Goal: Task Accomplishment & Management: Manage account settings

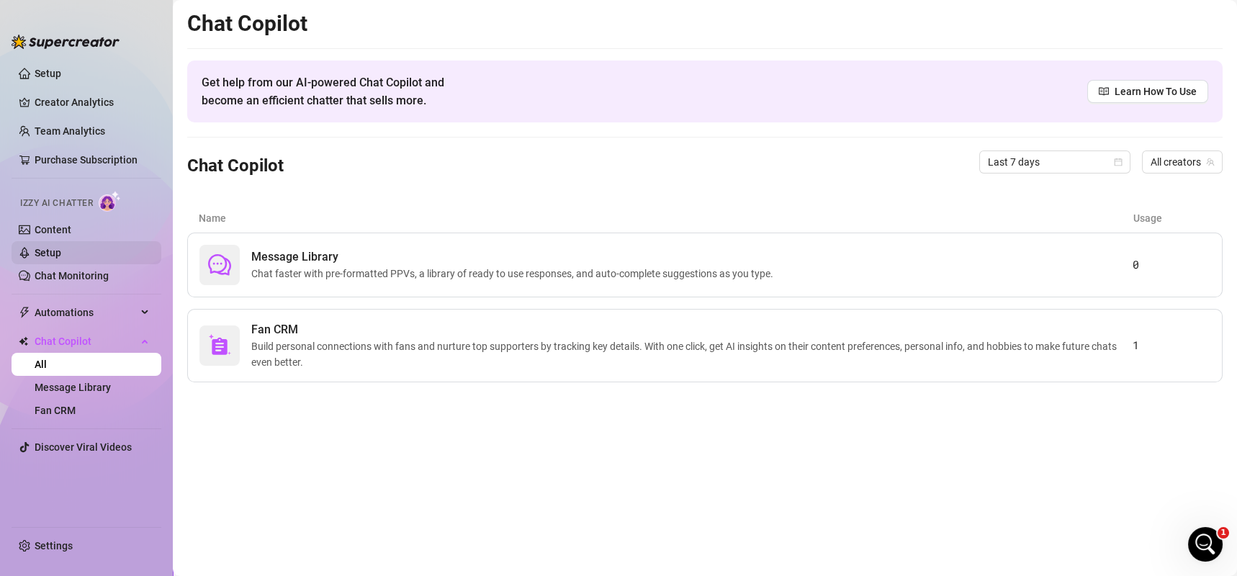
click at [61, 247] on link "Setup" at bounding box center [48, 253] width 27 height 12
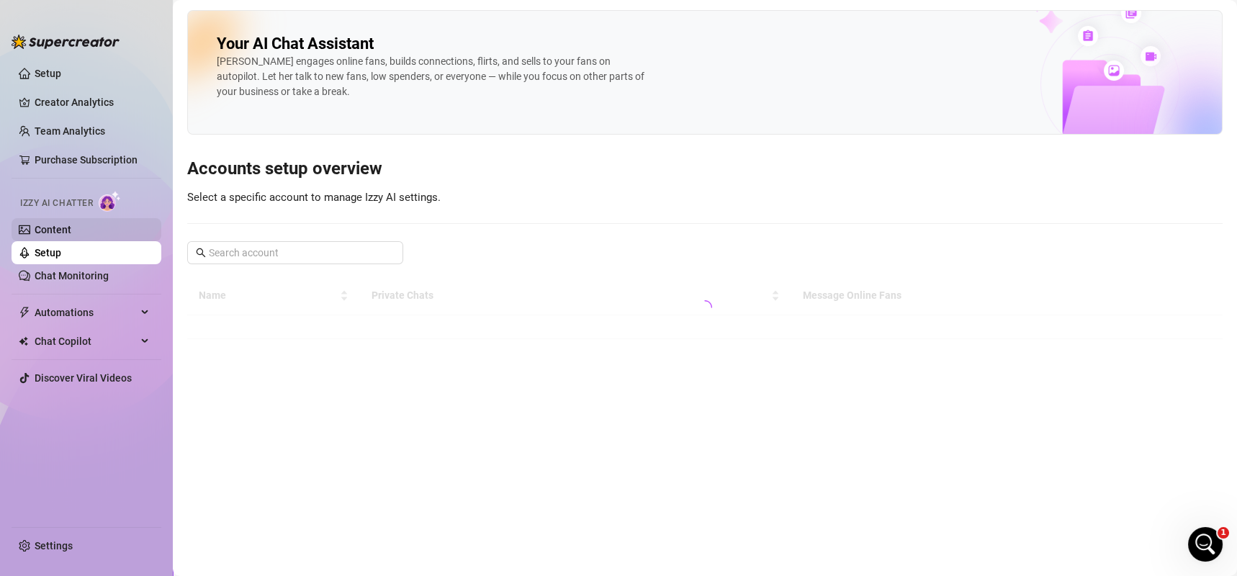
click at [66, 228] on link "Content" at bounding box center [53, 230] width 37 height 12
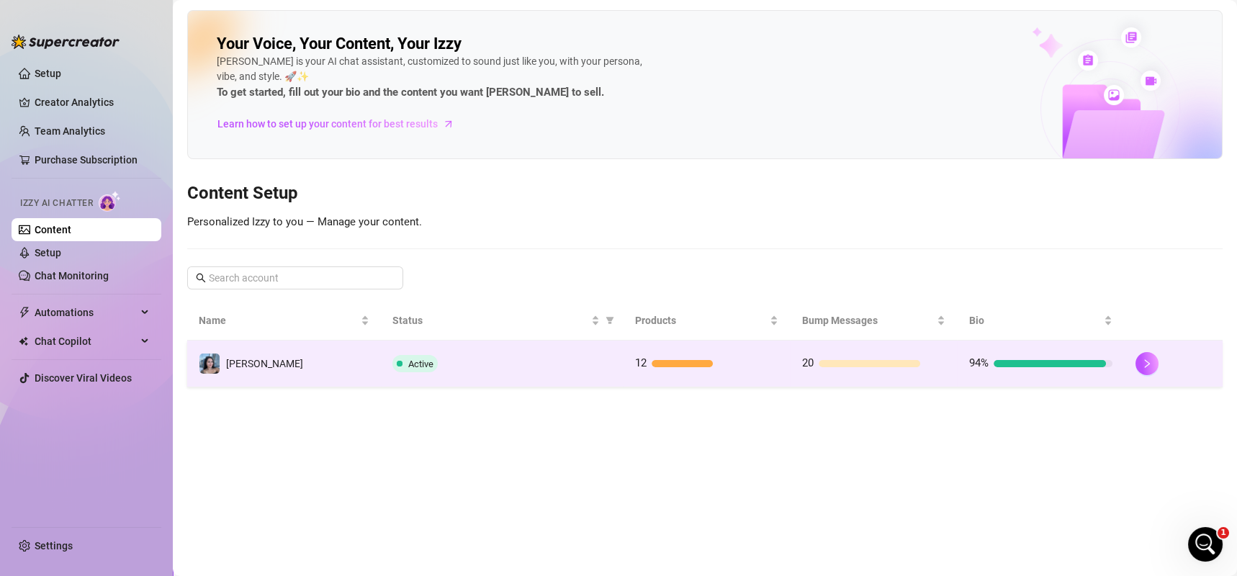
click at [410, 351] on td "Active" at bounding box center [502, 364] width 242 height 47
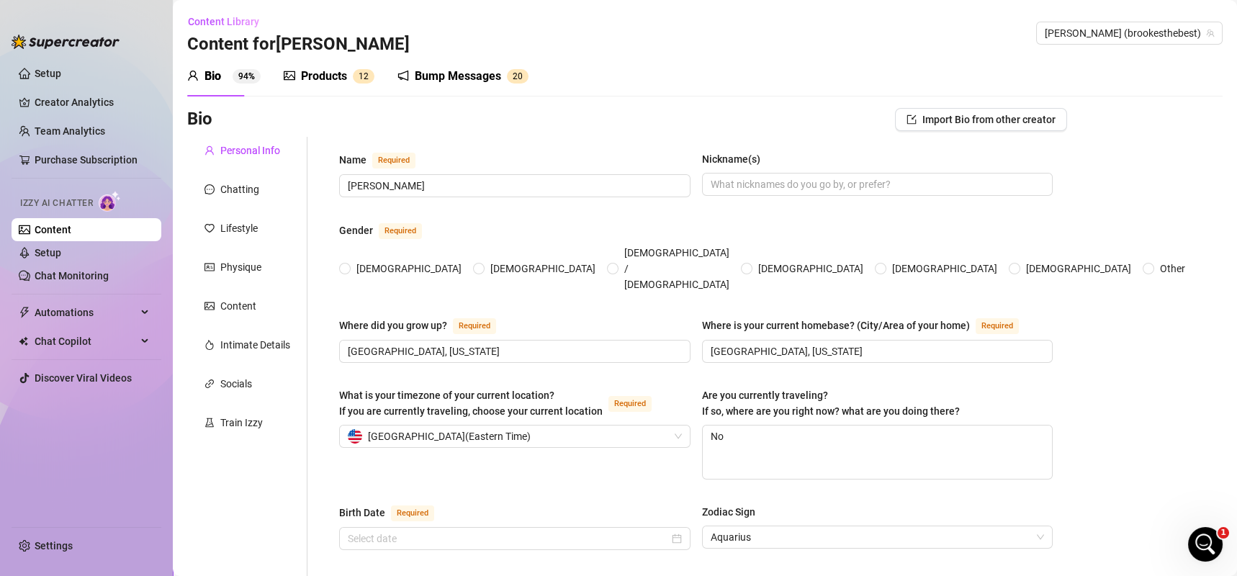
radio input "true"
type input "[DATE]"
click at [410, 68] on div "Bump Messages 2 0" at bounding box center [463, 76] width 131 height 17
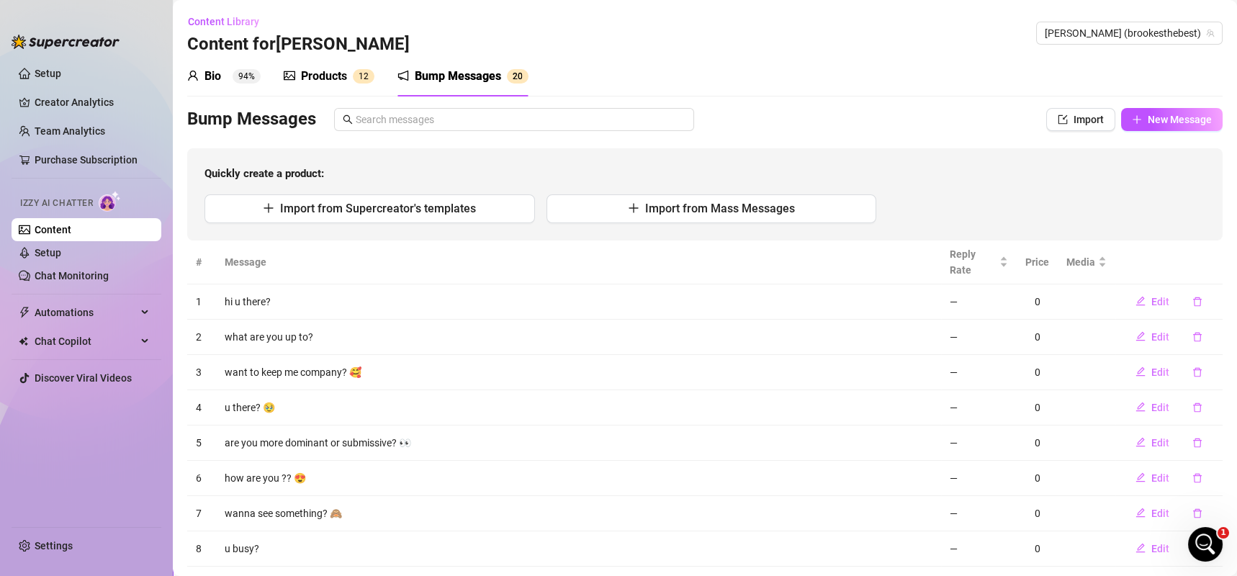
click at [356, 71] on sup "1 2" at bounding box center [364, 76] width 22 height 14
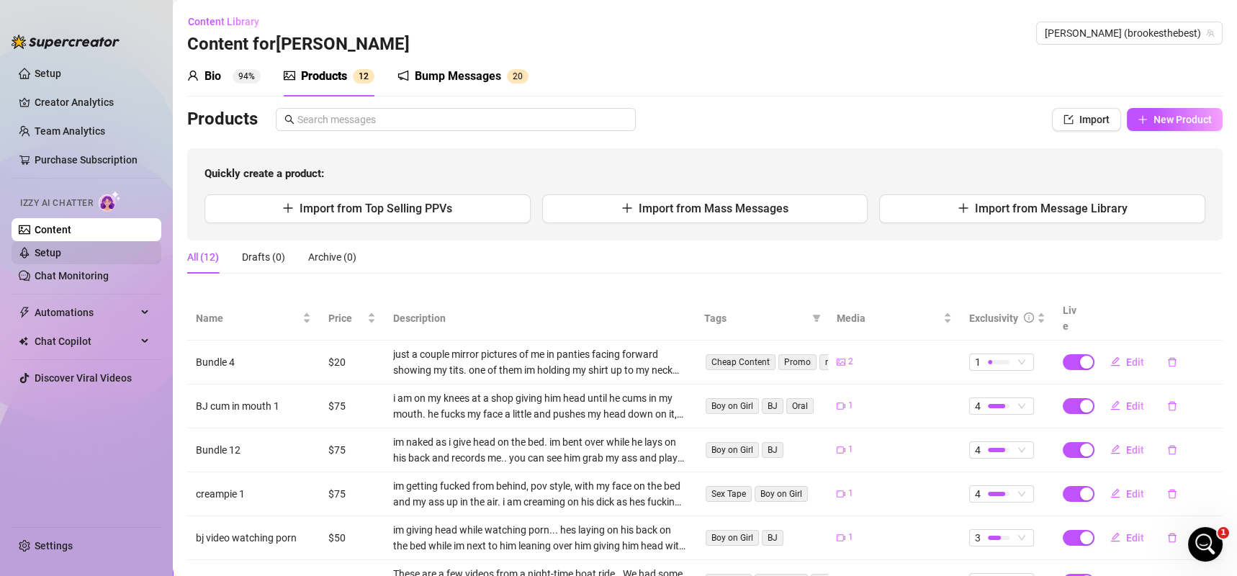
click at [61, 252] on link "Setup" at bounding box center [48, 253] width 27 height 12
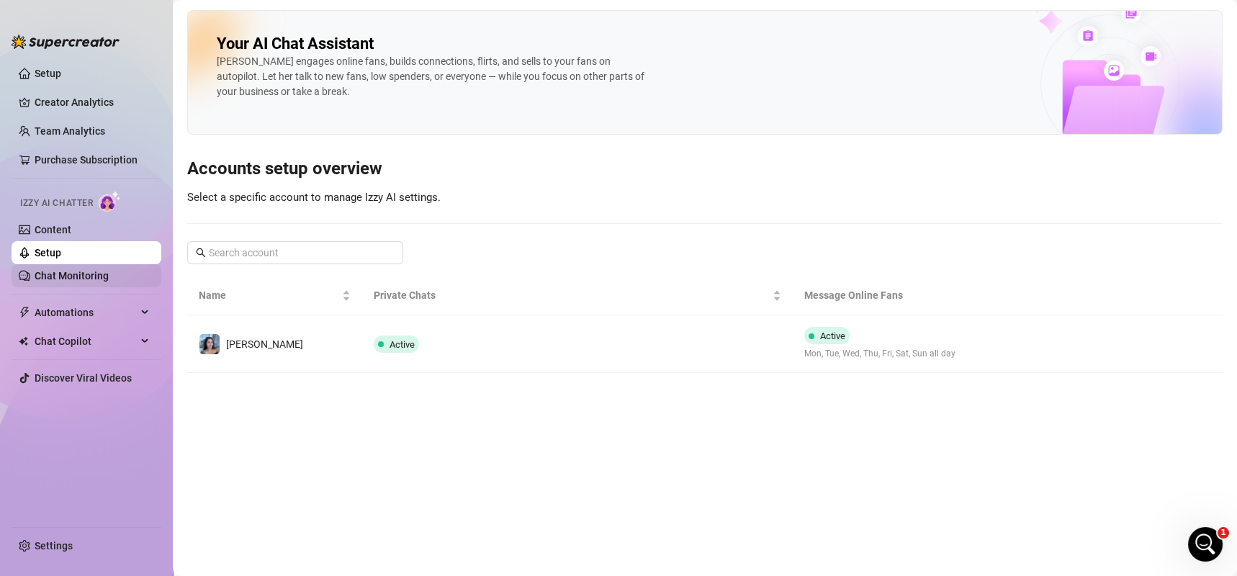
click at [84, 279] on link "Chat Monitoring" at bounding box center [72, 276] width 74 height 12
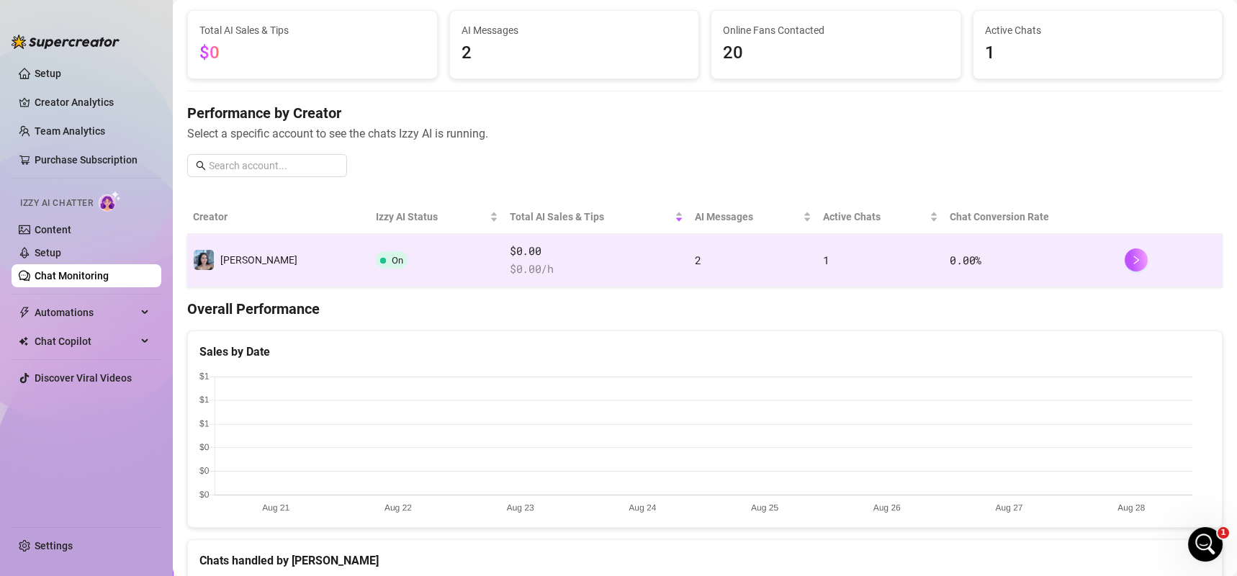
scroll to position [88, 0]
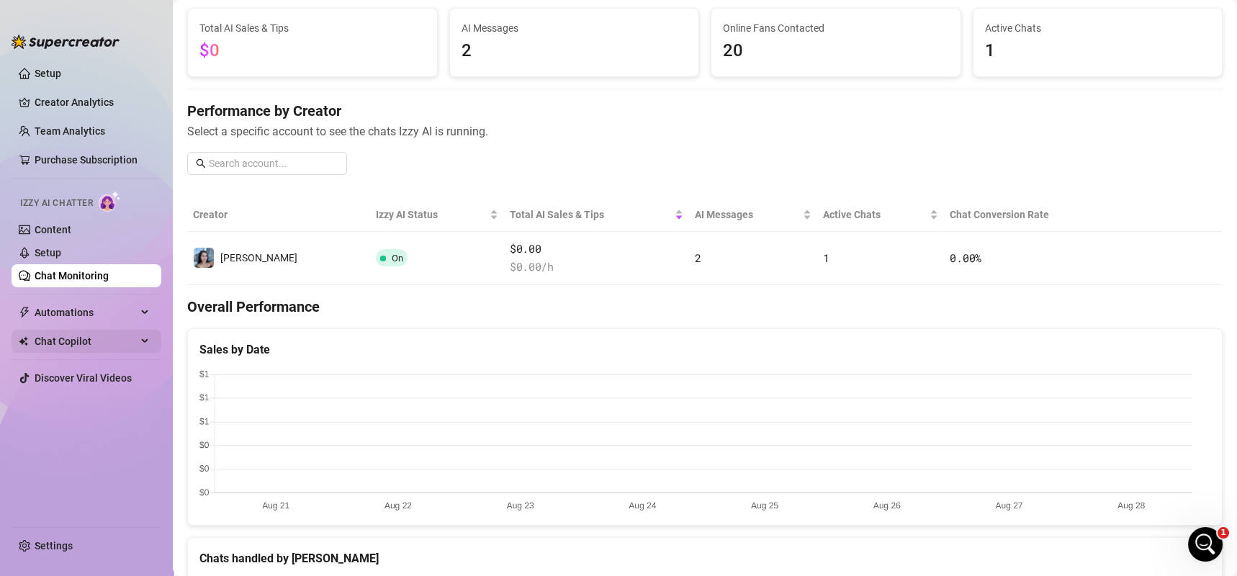
click at [86, 344] on span "Chat Copilot" at bounding box center [86, 341] width 102 height 23
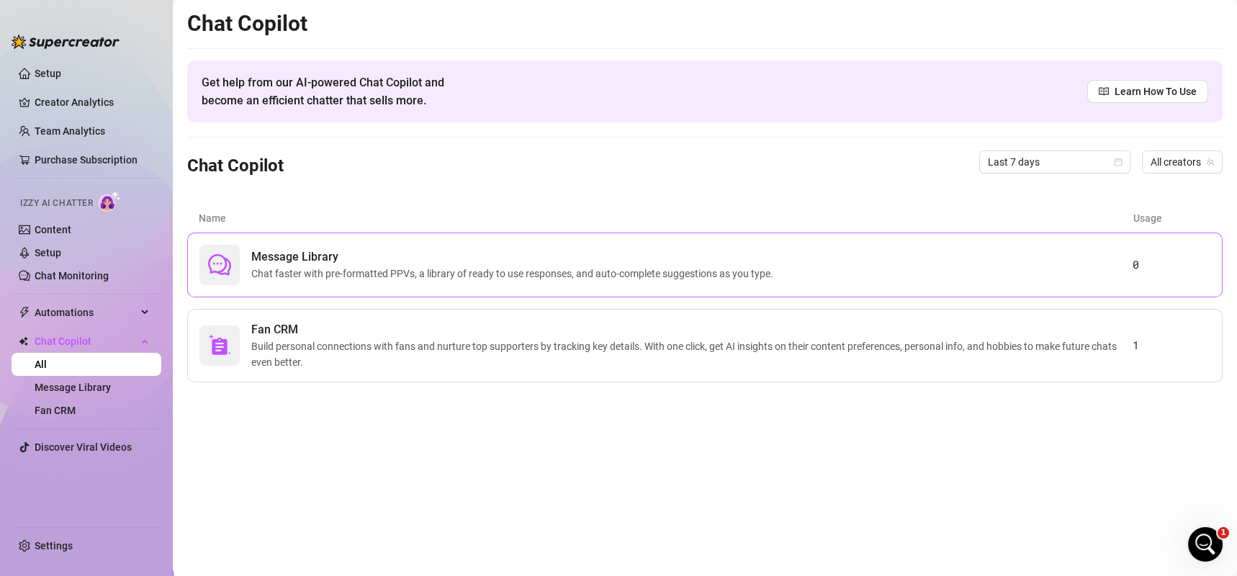
click at [233, 269] on div at bounding box center [219, 265] width 40 height 40
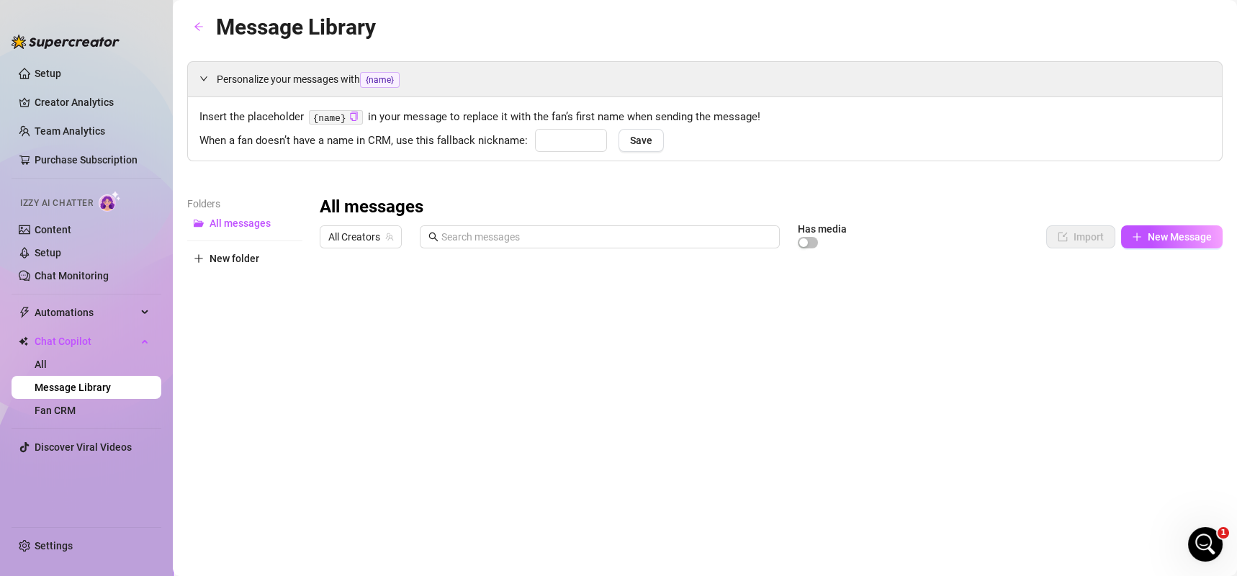
type input "babe"
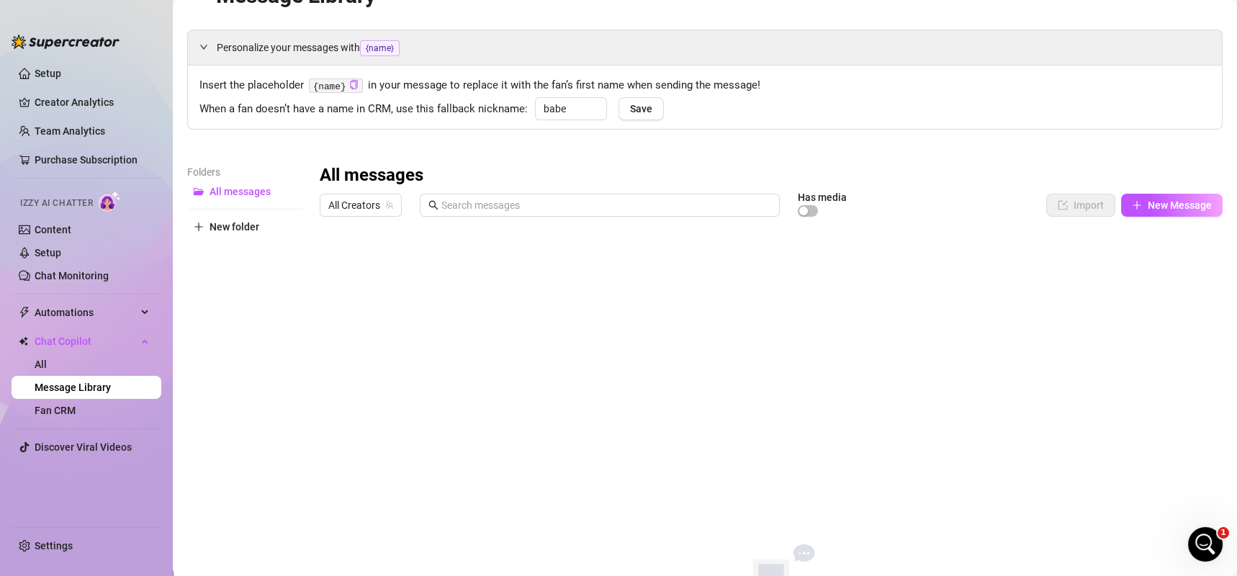
scroll to position [32, 0]
click at [1136, 202] on icon "plus" at bounding box center [1136, 205] width 1 height 8
type textarea "Type your message here..."
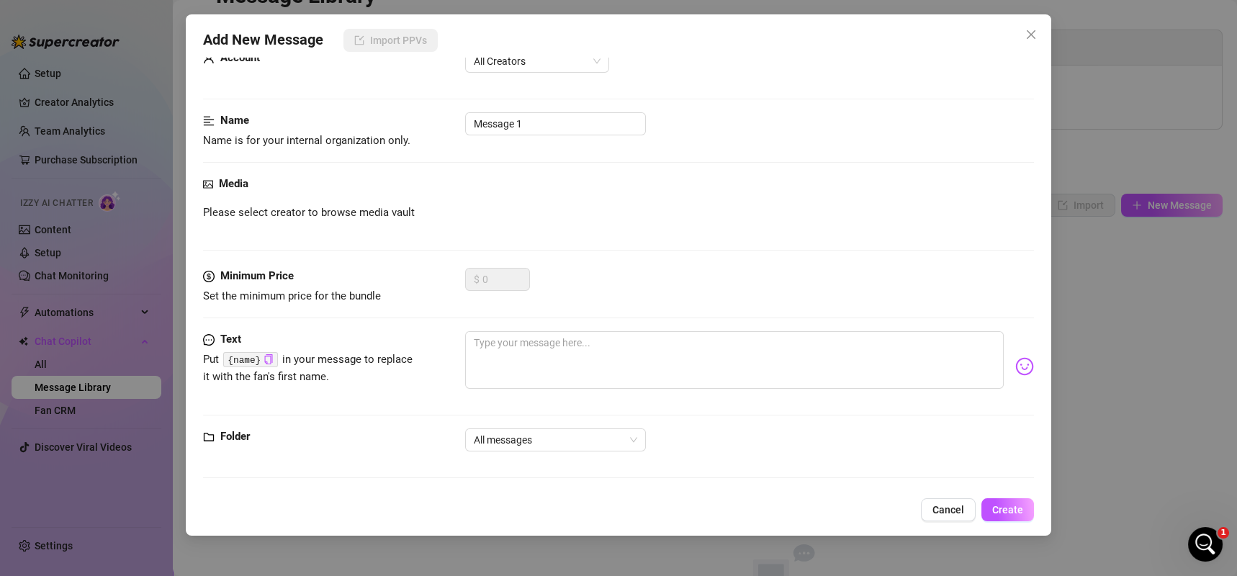
scroll to position [44, 0]
click at [609, 442] on span "All messages" at bounding box center [555, 439] width 163 height 22
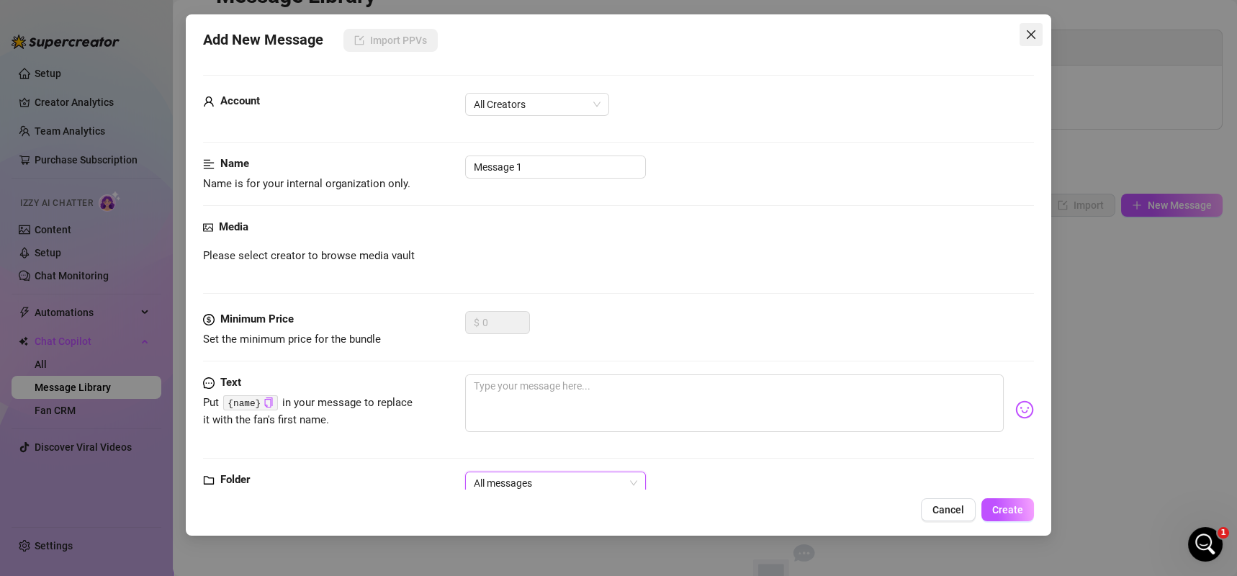
click at [1028, 32] on icon "close" at bounding box center [1031, 35] width 12 height 12
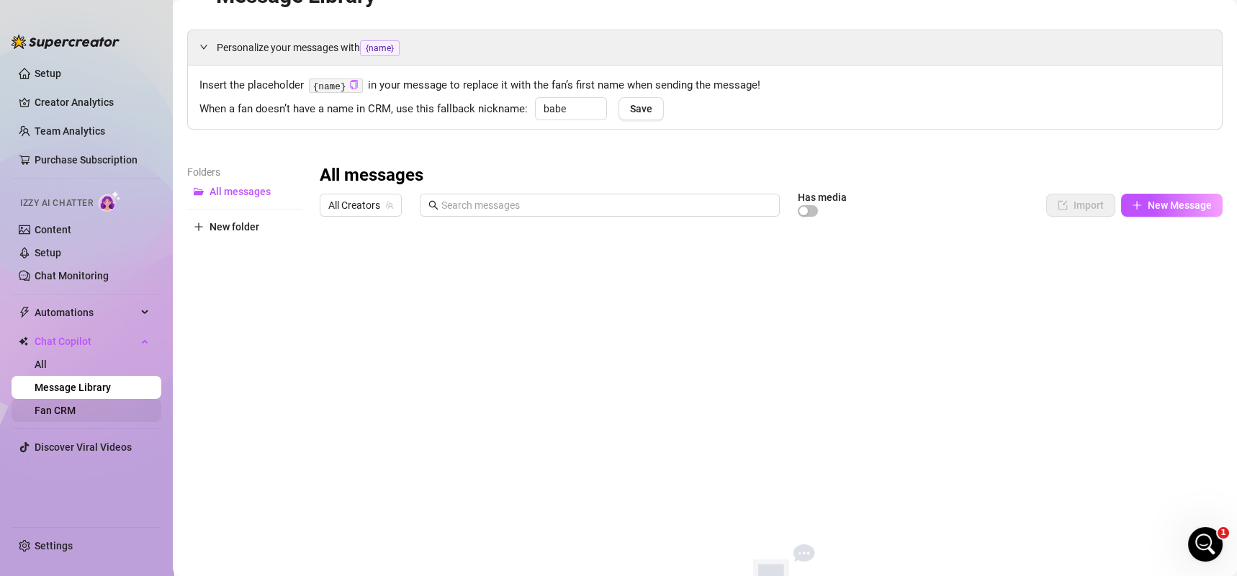
click at [73, 410] on link "Fan CRM" at bounding box center [55, 411] width 41 height 12
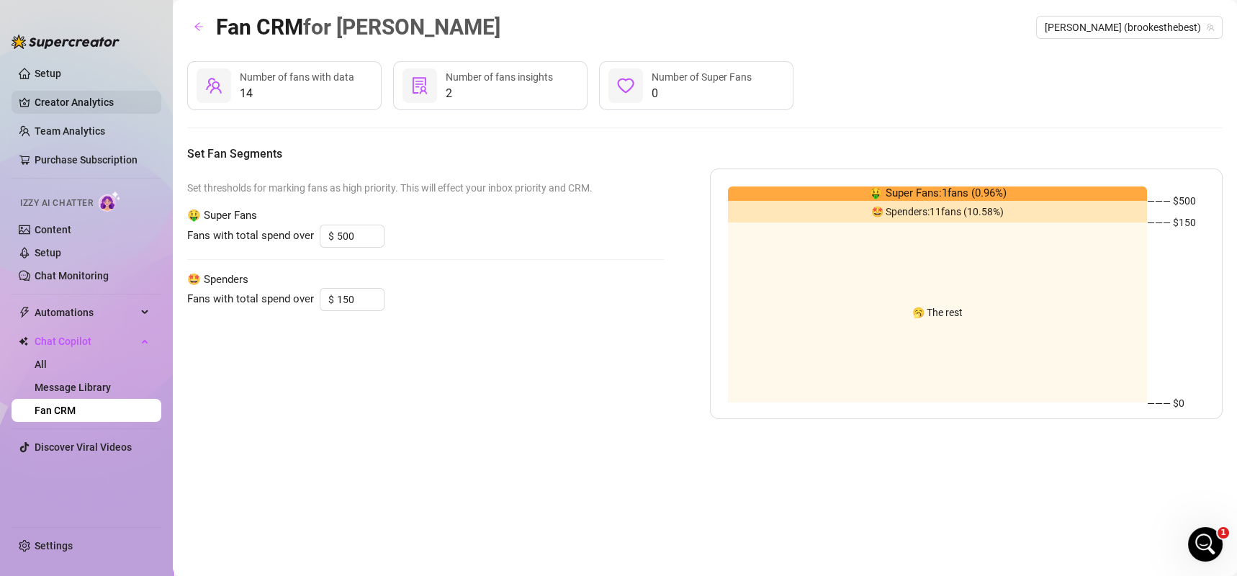
click at [84, 97] on link "Creator Analytics" at bounding box center [92, 102] width 115 height 23
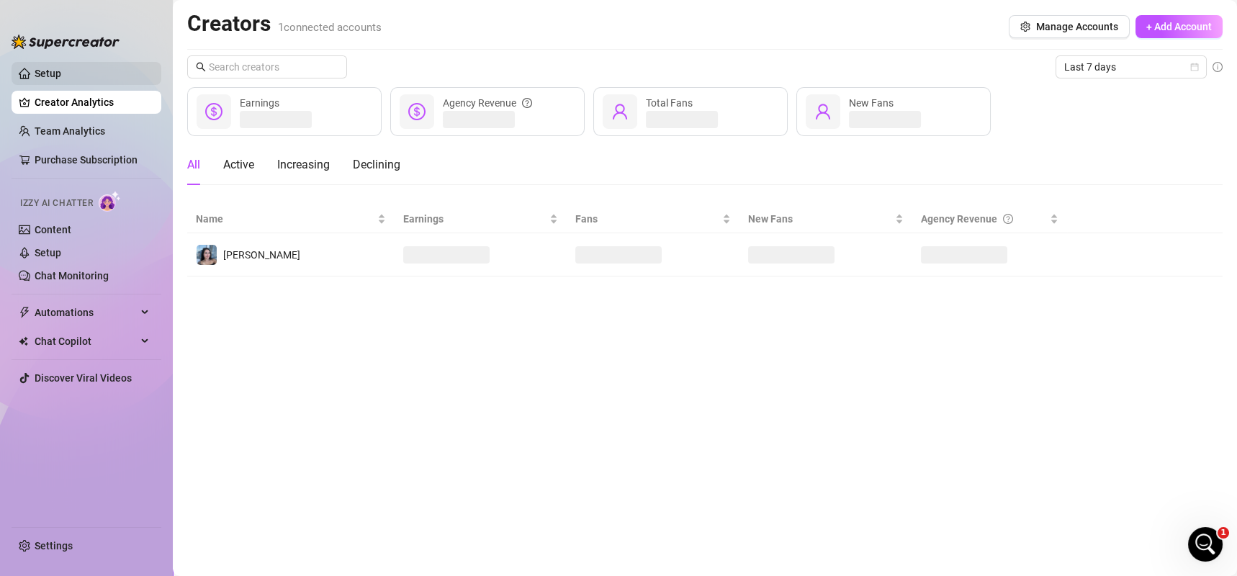
click at [57, 71] on link "Setup" at bounding box center [48, 74] width 27 height 12
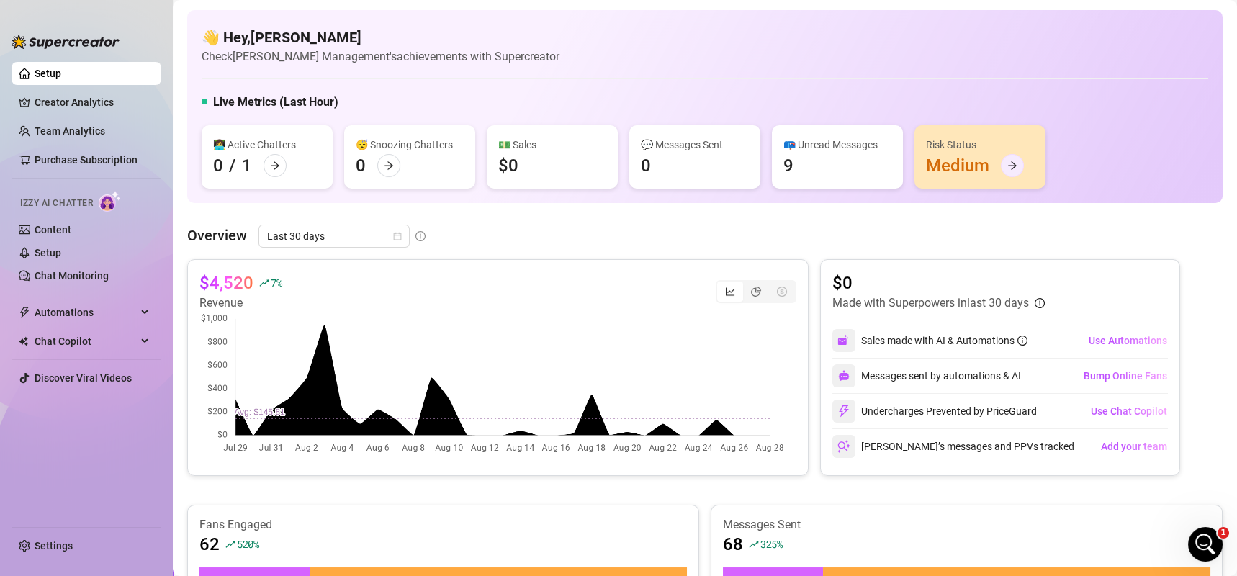
click at [1005, 169] on div at bounding box center [1012, 165] width 23 height 23
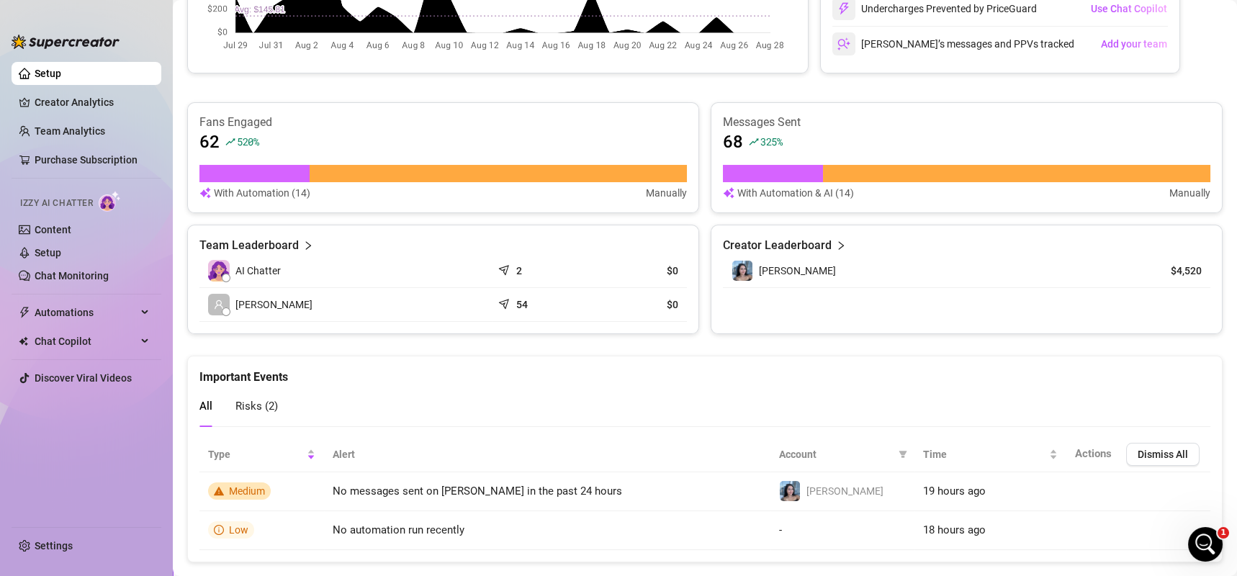
scroll to position [431, 0]
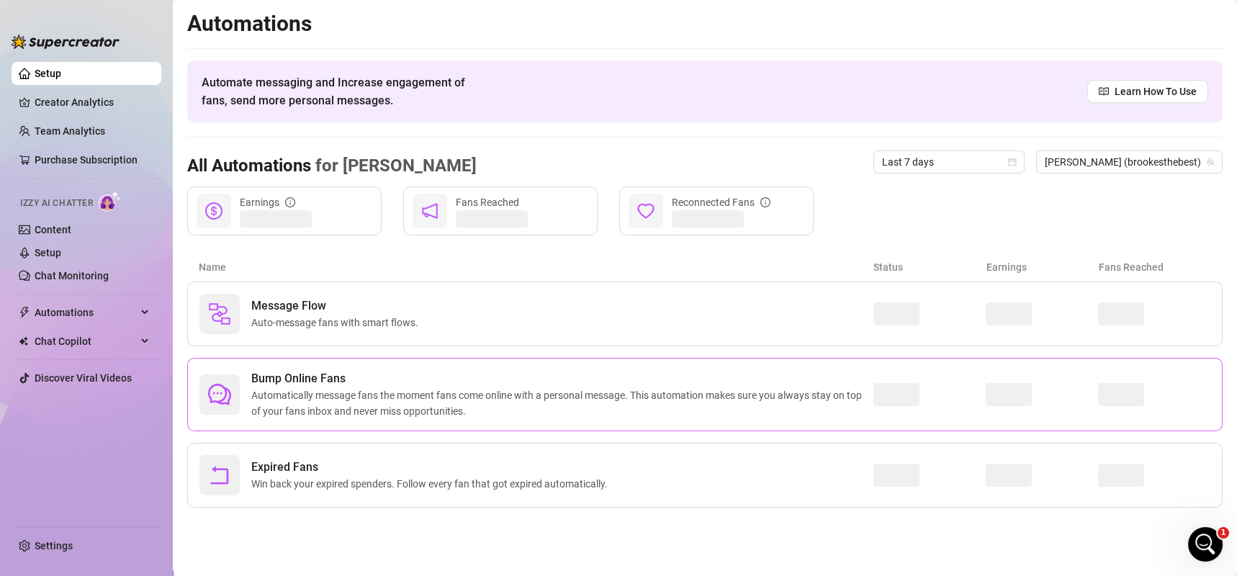
click at [439, 403] on span "Automatically message fans the moment fans come online with a personal message.…" at bounding box center [562, 403] width 622 height 32
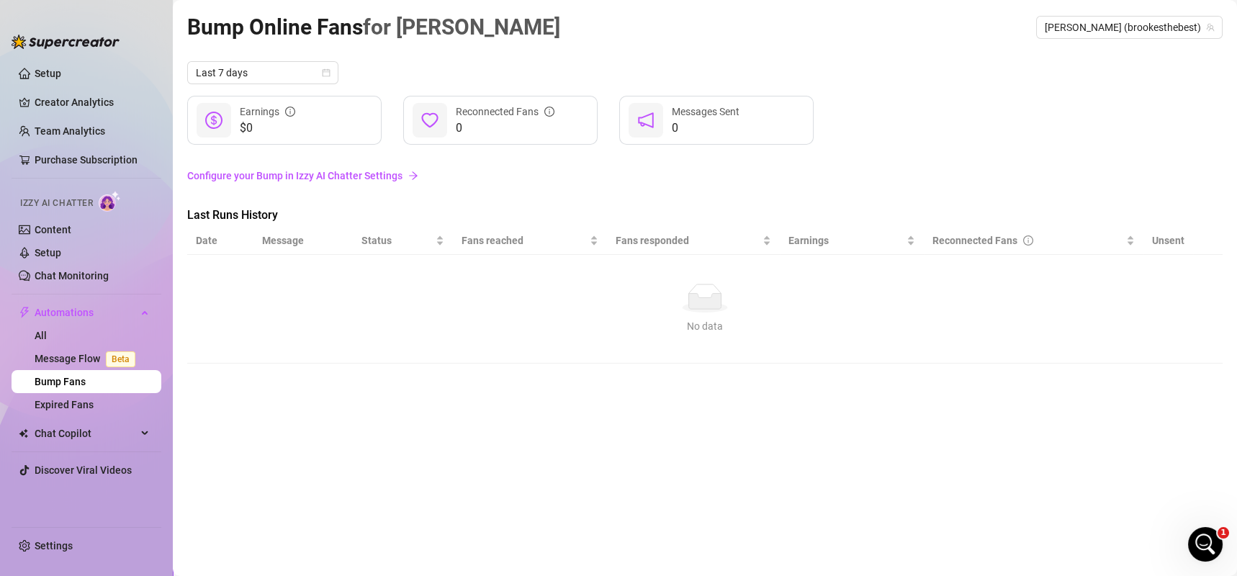
click at [288, 176] on link "Configure your Bump in Izzy AI Chatter Settings" at bounding box center [705, 176] width 1036 height 16
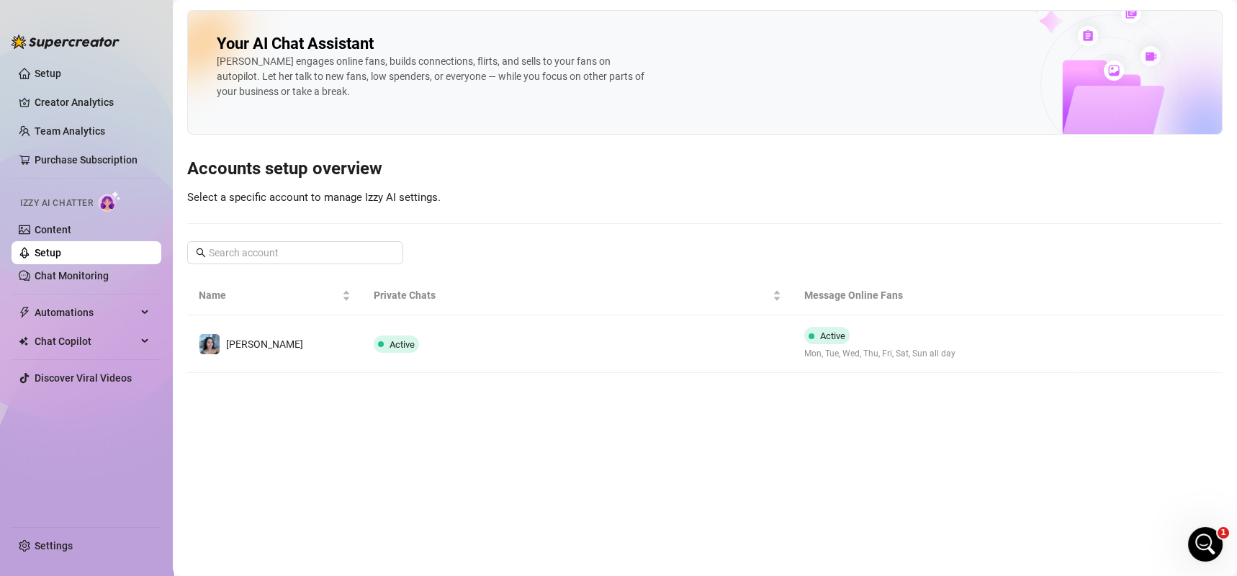
click at [81, 354] on ul "Setup Creator Analytics Team Analytics Purchase Subscription Izzy AI Chatter Co…" at bounding box center [87, 288] width 150 height 464
click at [81, 344] on span "Chat Copilot" at bounding box center [86, 341] width 102 height 23
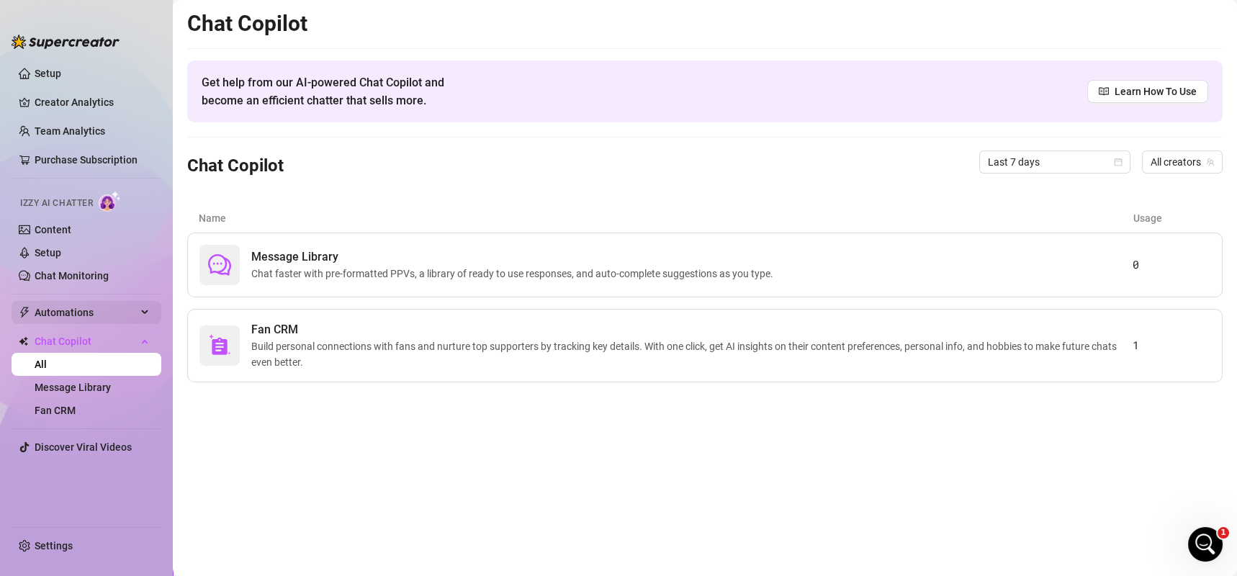
click at [94, 320] on span "Automations" at bounding box center [86, 312] width 102 height 23
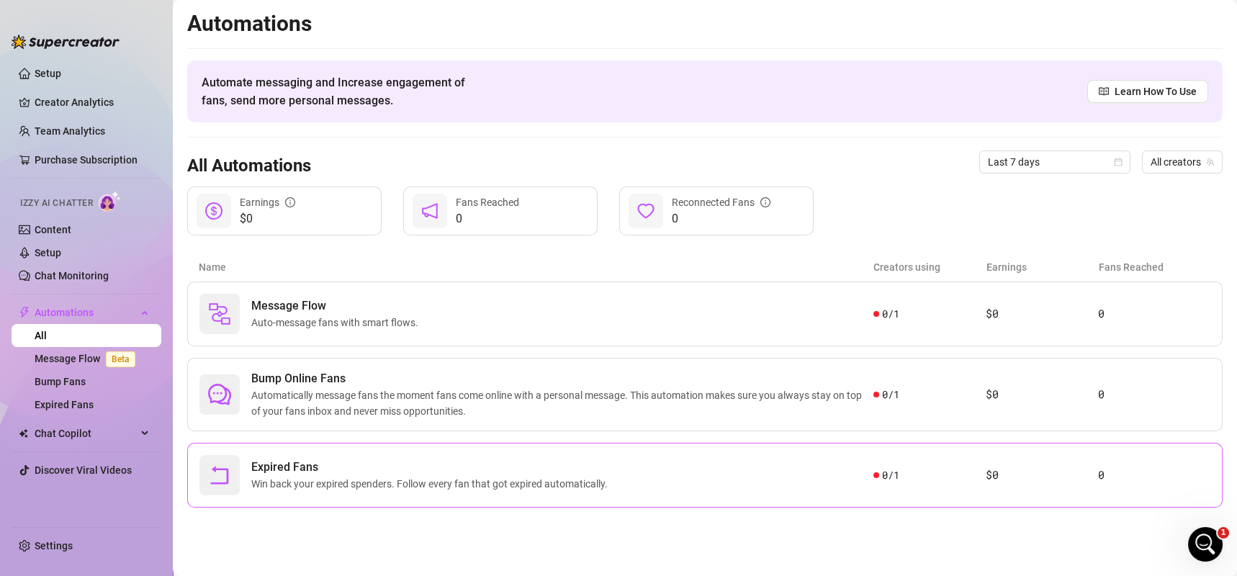
click at [369, 484] on span "Win back your expired spenders. Follow every fan that got expired automatically." at bounding box center [432, 484] width 362 height 16
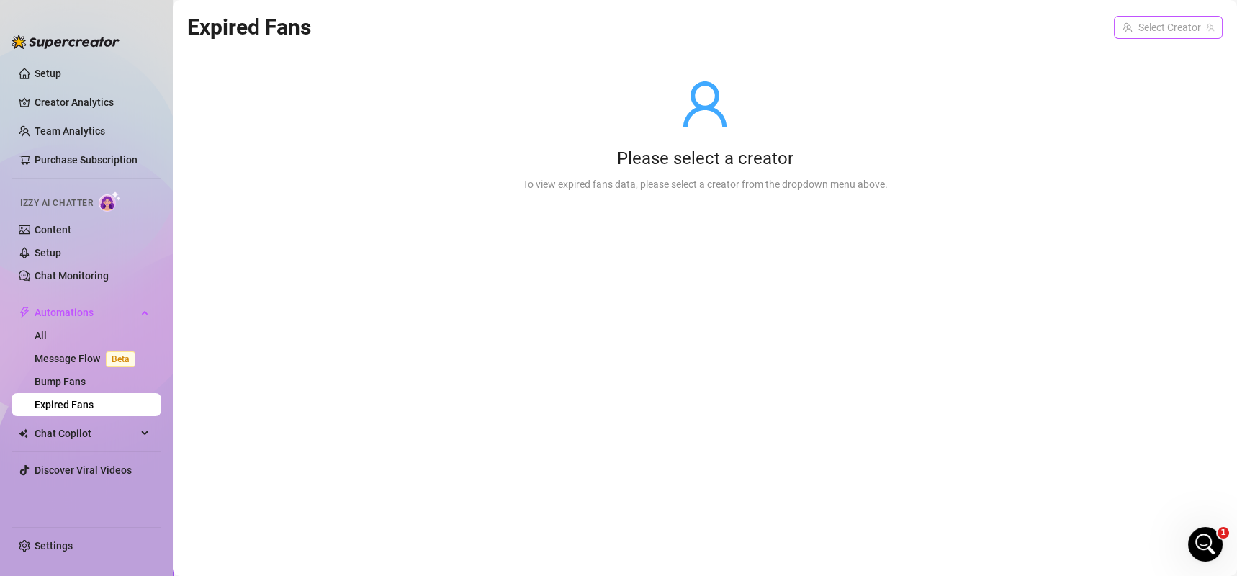
click at [1180, 30] on input "search" at bounding box center [1162, 28] width 78 height 22
click at [1161, 54] on span "( brookesthebest )" at bounding box center [1172, 57] width 77 height 16
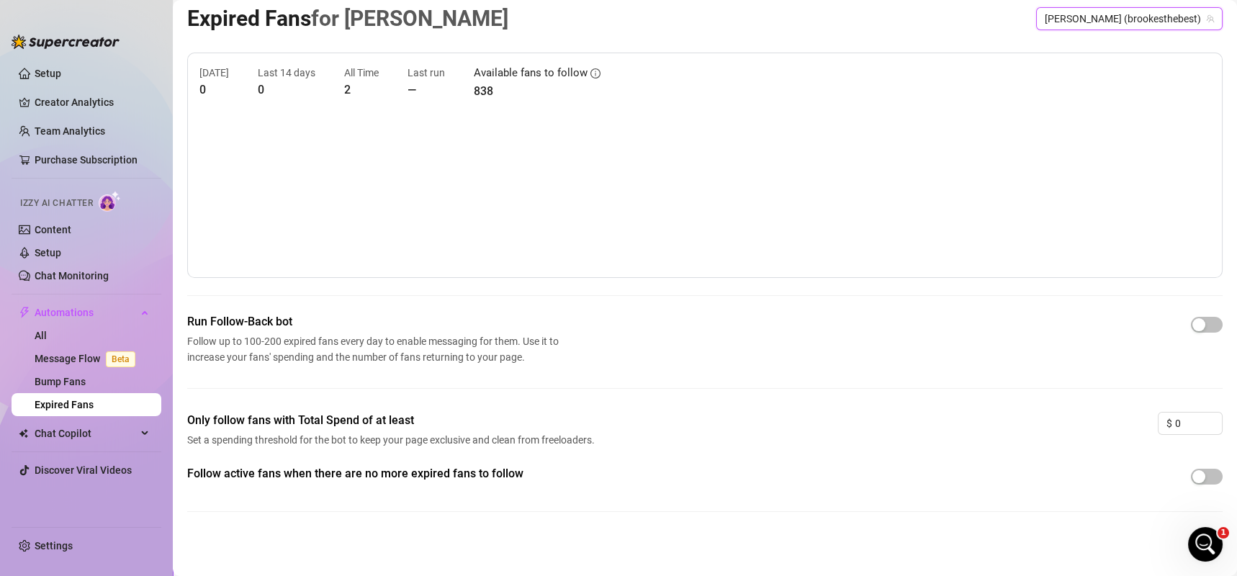
scroll to position [9, 0]
click at [1193, 324] on span "button" at bounding box center [1207, 324] width 32 height 16
click at [1175, 421] on input "0" at bounding box center [1198, 423] width 47 height 22
type input "1"
click at [1206, 413] on span "Increase Value" at bounding box center [1214, 418] width 16 height 13
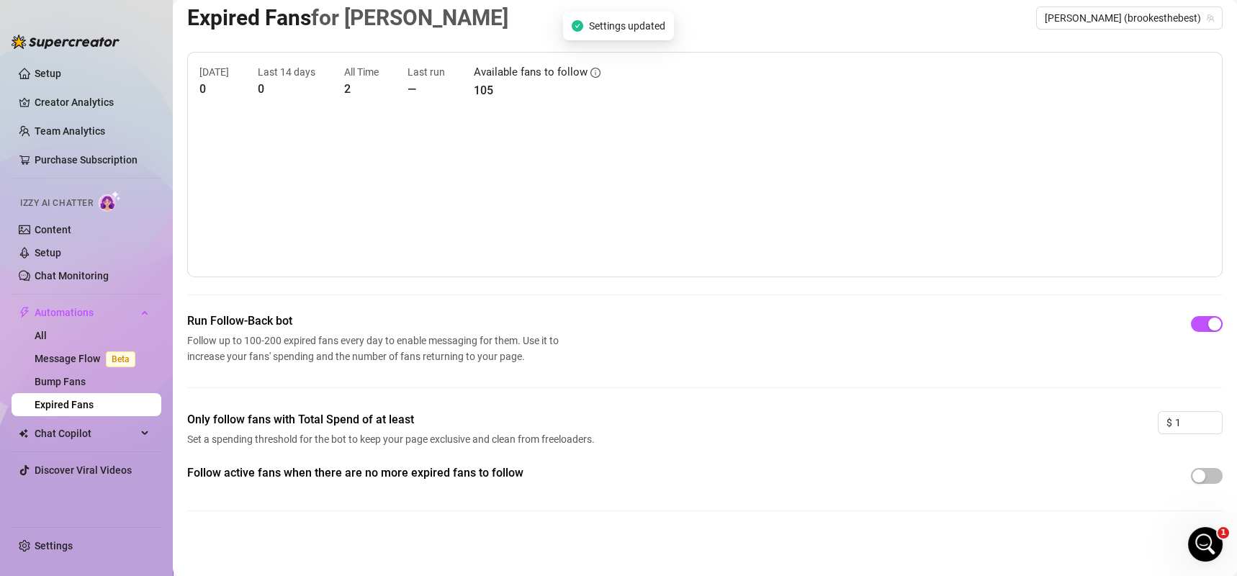
click at [1090, 385] on div "Run Follow-Back bot Follow up to 100-200 expired fans every day to enable messa…" at bounding box center [705, 362] width 1036 height 99
click at [86, 376] on link "Bump Fans" at bounding box center [60, 382] width 51 height 12
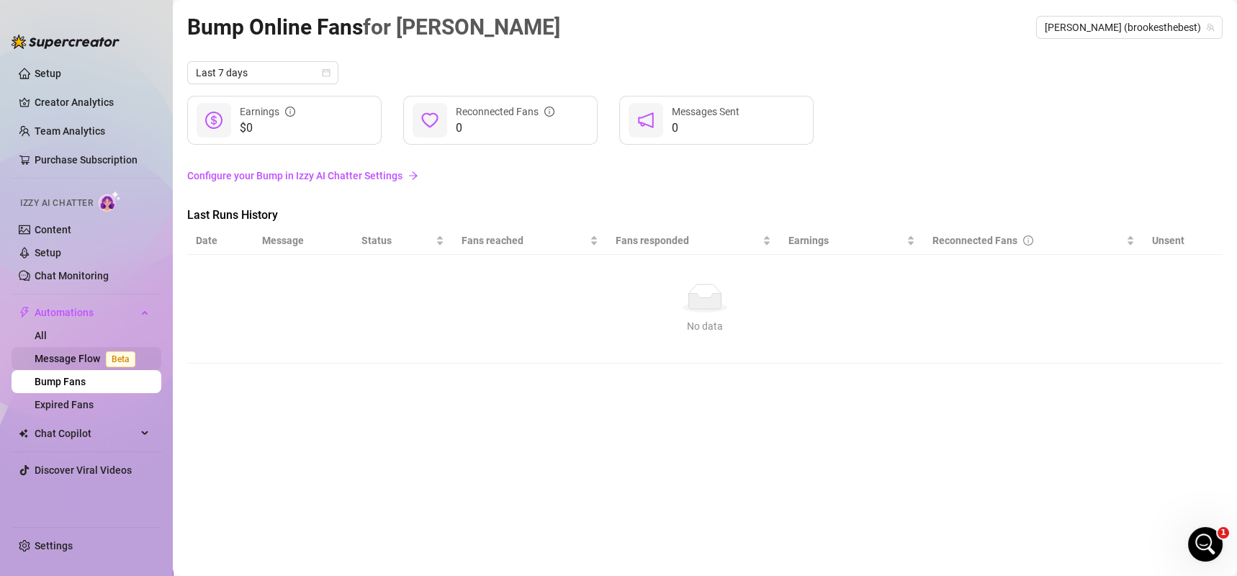
click at [45, 353] on link "Message Flow Beta" at bounding box center [88, 359] width 107 height 12
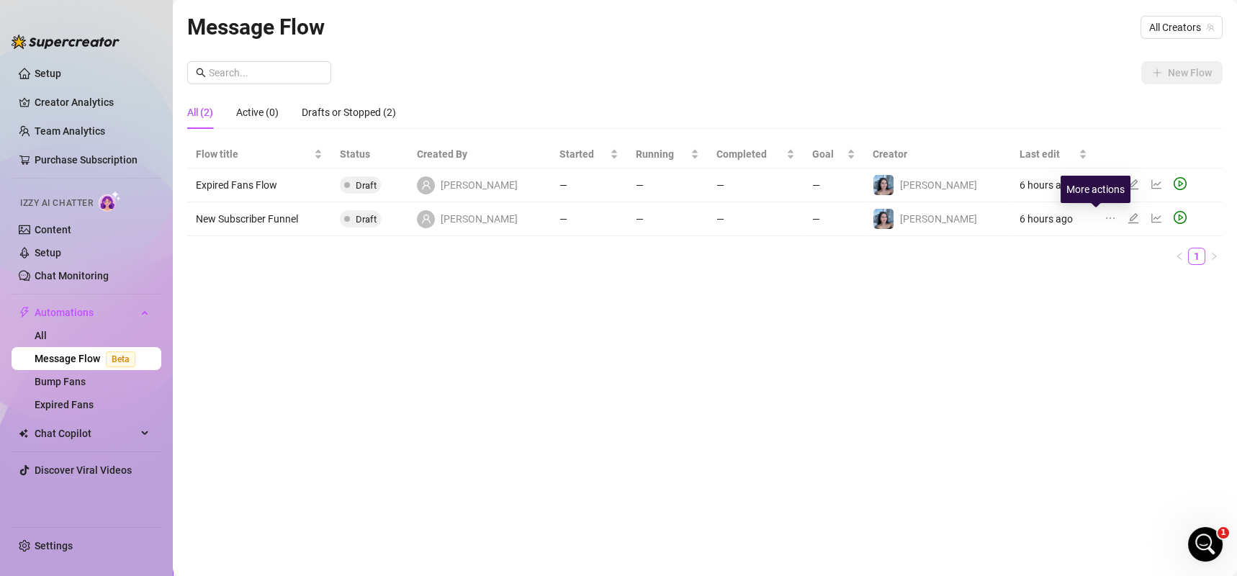
click at [1105, 216] on icon "ellipsis" at bounding box center [1111, 218] width 12 height 12
click at [1128, 217] on icon "edit" at bounding box center [1134, 218] width 12 height 12
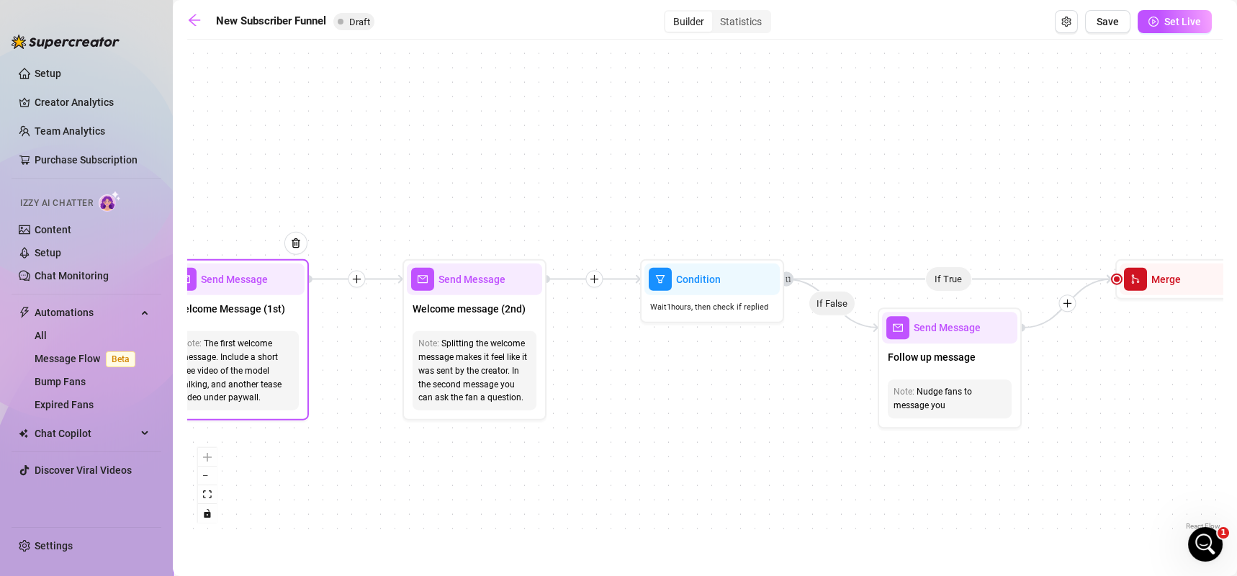
click at [268, 364] on div "The first welcome message. Include a short free video of the model talking, and…" at bounding box center [237, 371] width 112 height 68
click at [281, 309] on span "Welcome Message (1st)" at bounding box center [230, 309] width 110 height 16
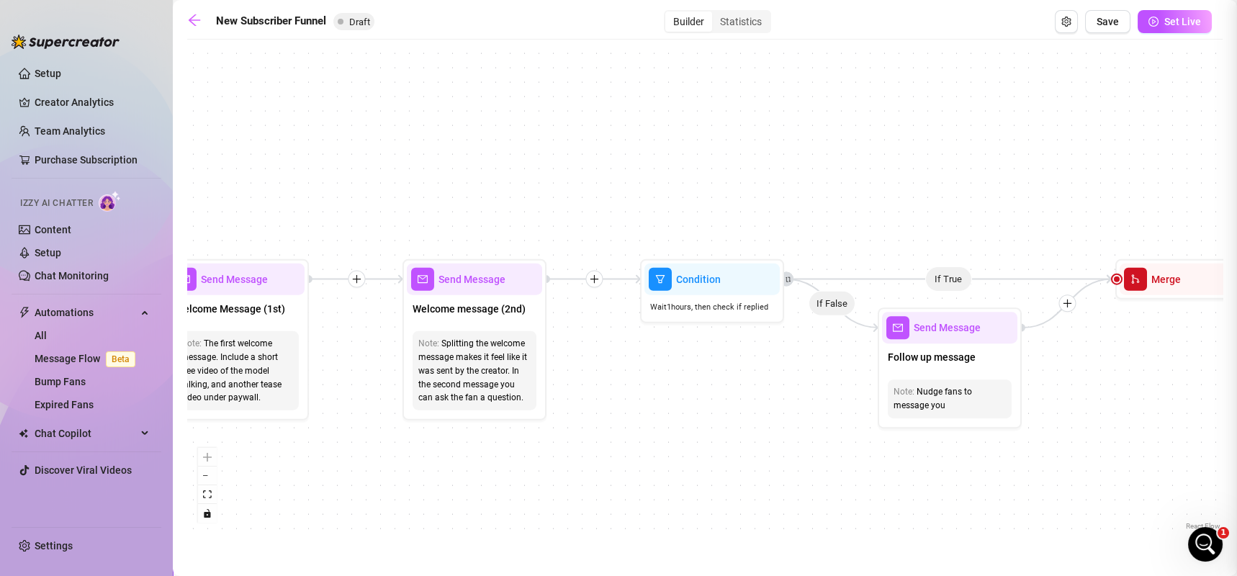
type textarea "First part of the welcome message"
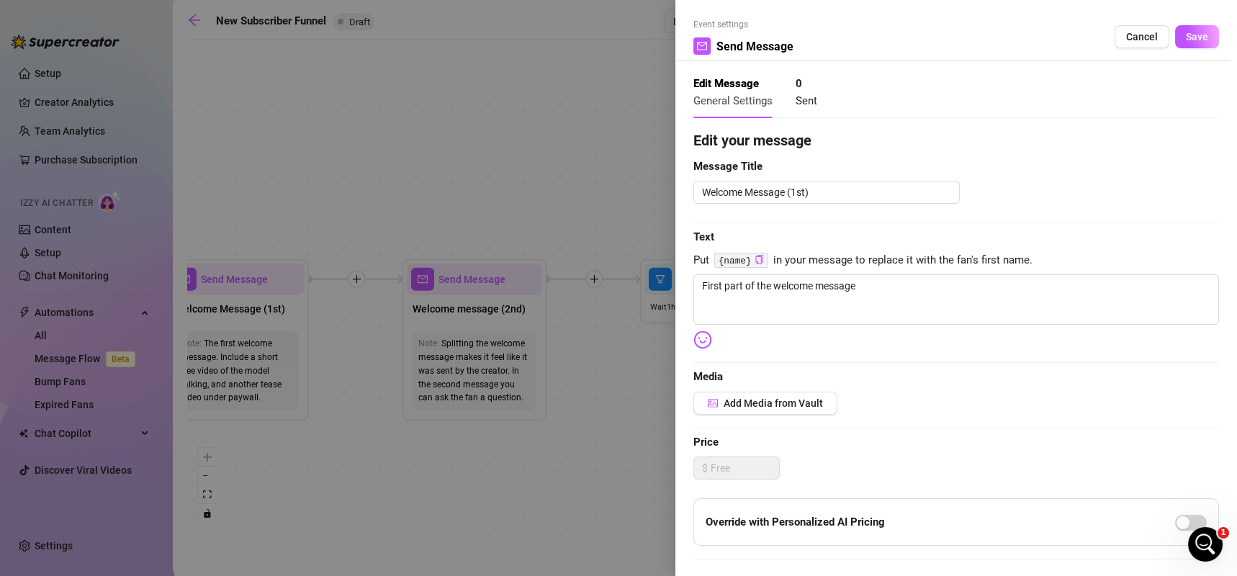
scroll to position [1, 0]
click at [1115, 35] on button "Cancel" at bounding box center [1142, 35] width 55 height 23
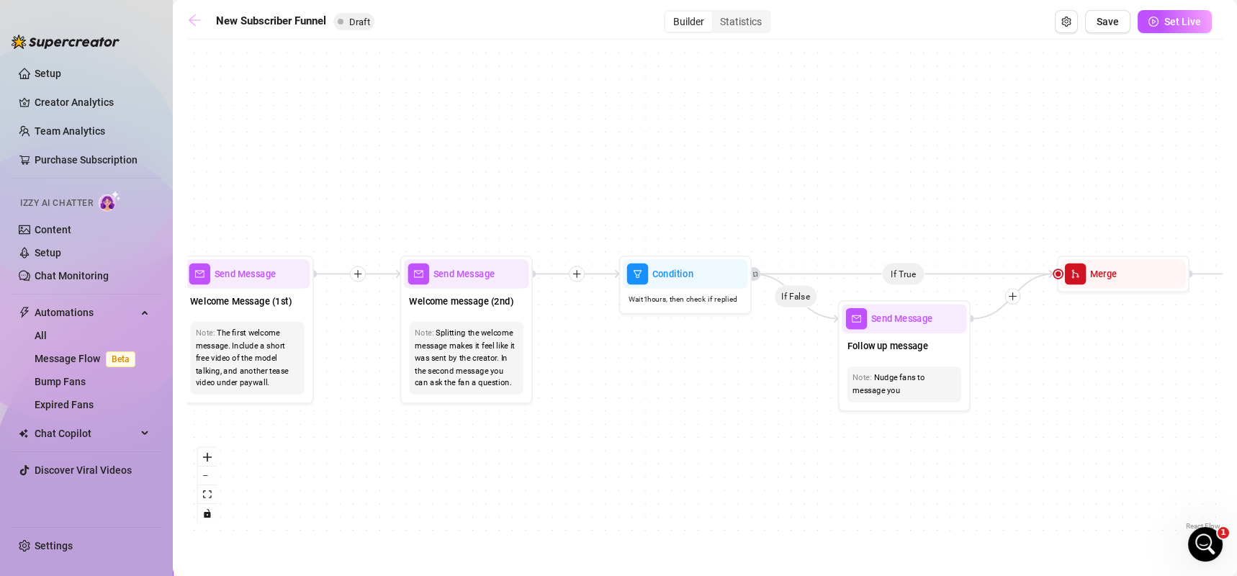
click at [191, 30] on link at bounding box center [198, 21] width 22 height 17
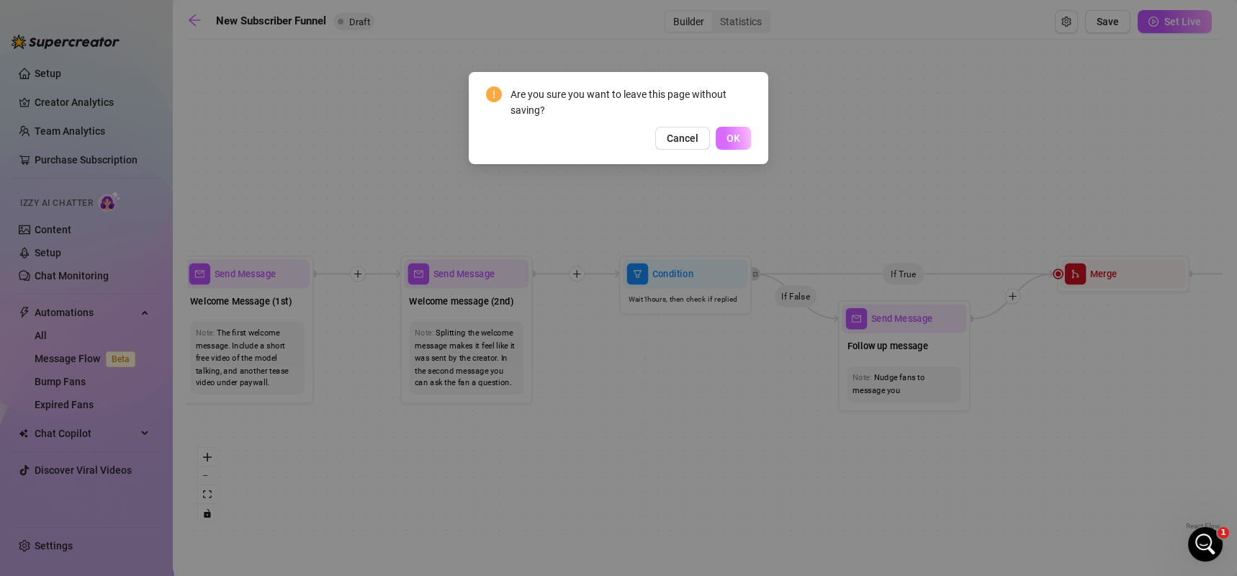
click at [719, 141] on button "OK" at bounding box center [733, 138] width 35 height 23
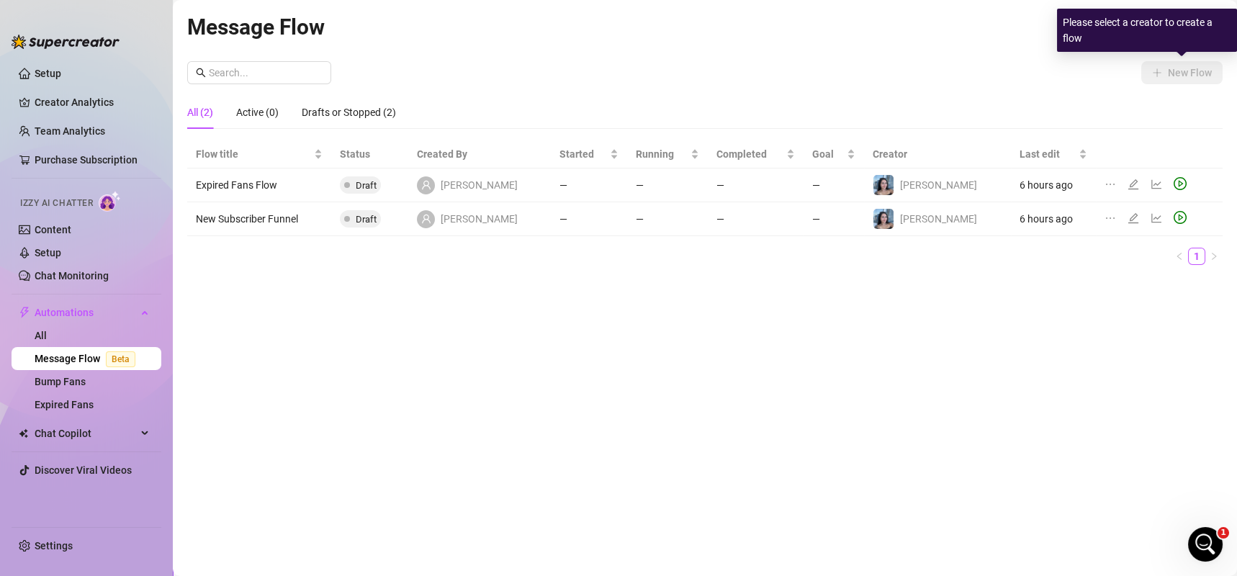
click at [1084, 66] on div "New Flow" at bounding box center [705, 72] width 1036 height 23
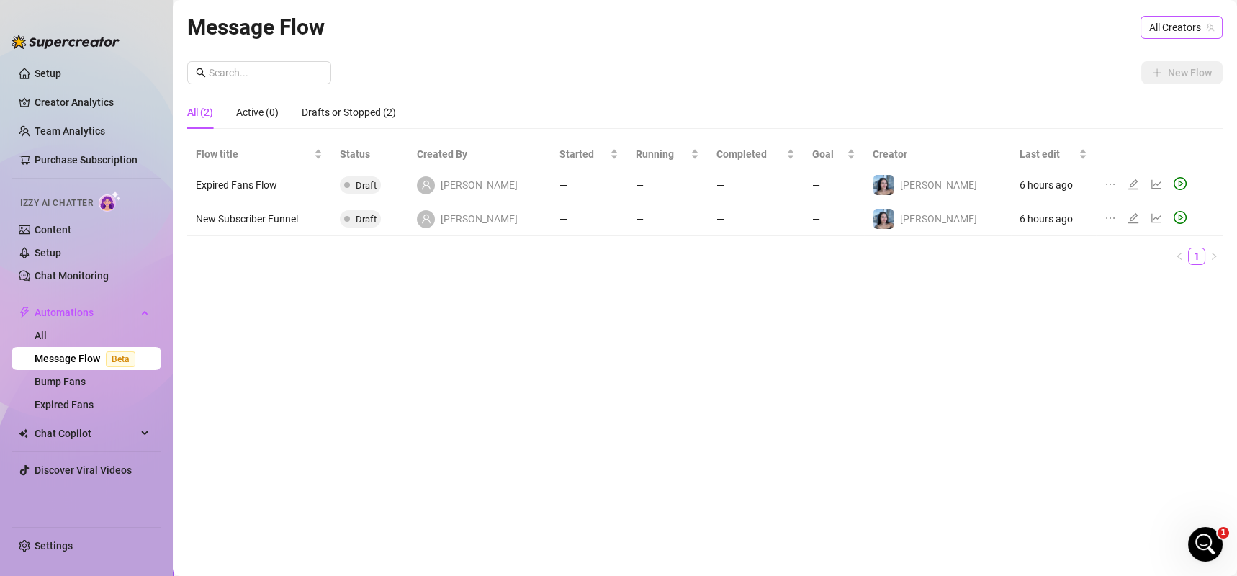
click at [1152, 26] on span "All Creators" at bounding box center [1181, 28] width 65 height 22
click at [1128, 77] on div "[PERSON_NAME] ( brookesthebest )" at bounding box center [1119, 79] width 183 height 17
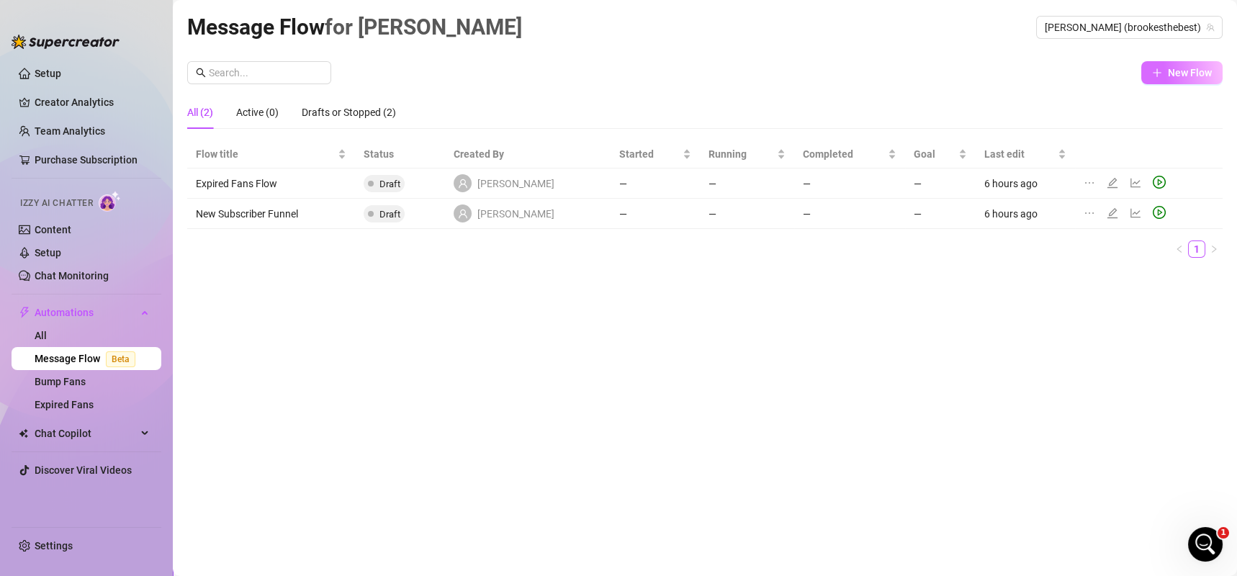
click at [1154, 74] on icon "plus" at bounding box center [1157, 73] width 10 height 10
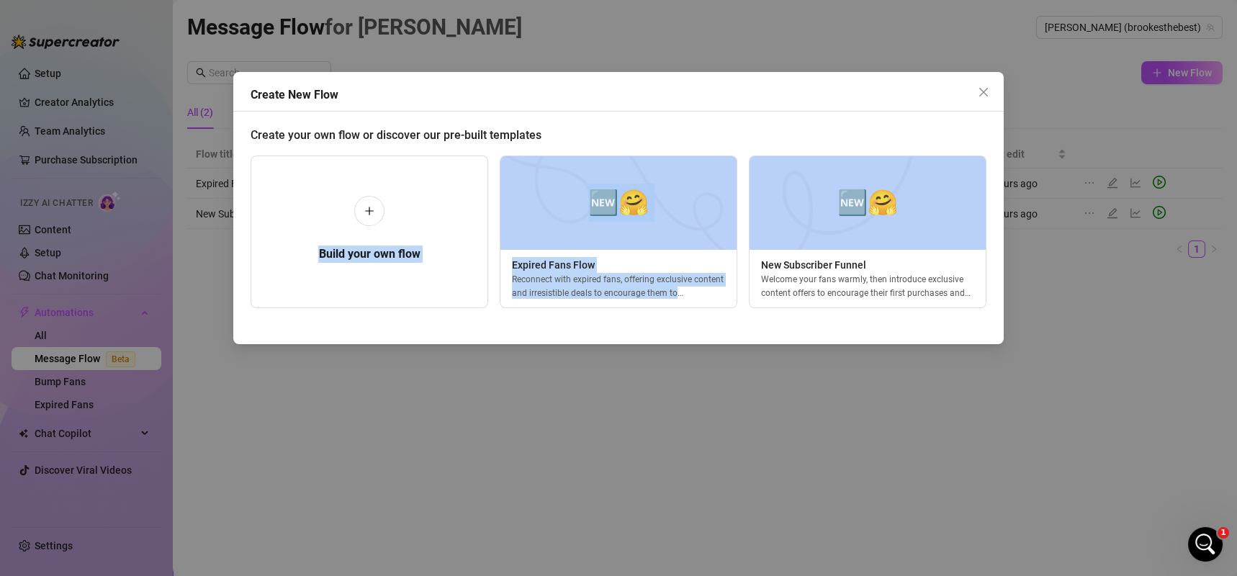
drag, startPoint x: 849, startPoint y: 194, endPoint x: 739, endPoint y: 114, distance: 136.1
click at [739, 114] on div "Create New Flow Create your own flow or discover our pre-built templates Build …" at bounding box center [618, 208] width 771 height 272
click at [621, 114] on div "Create New Flow Create your own flow or discover our pre-built templates Build …" at bounding box center [618, 208] width 771 height 272
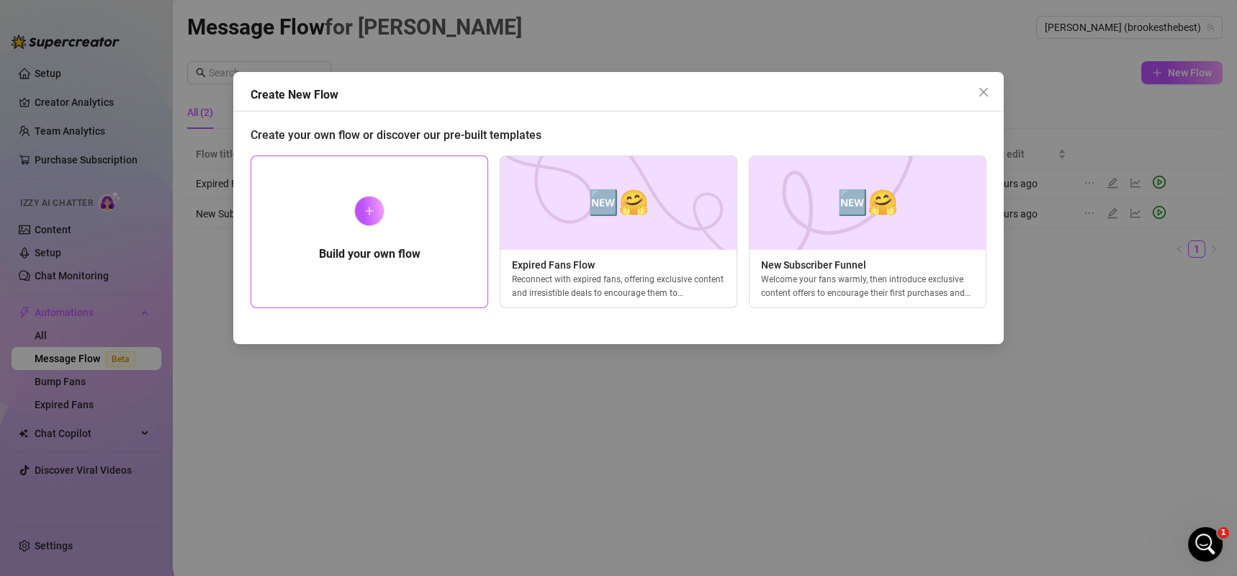
click at [355, 212] on div at bounding box center [369, 211] width 30 height 30
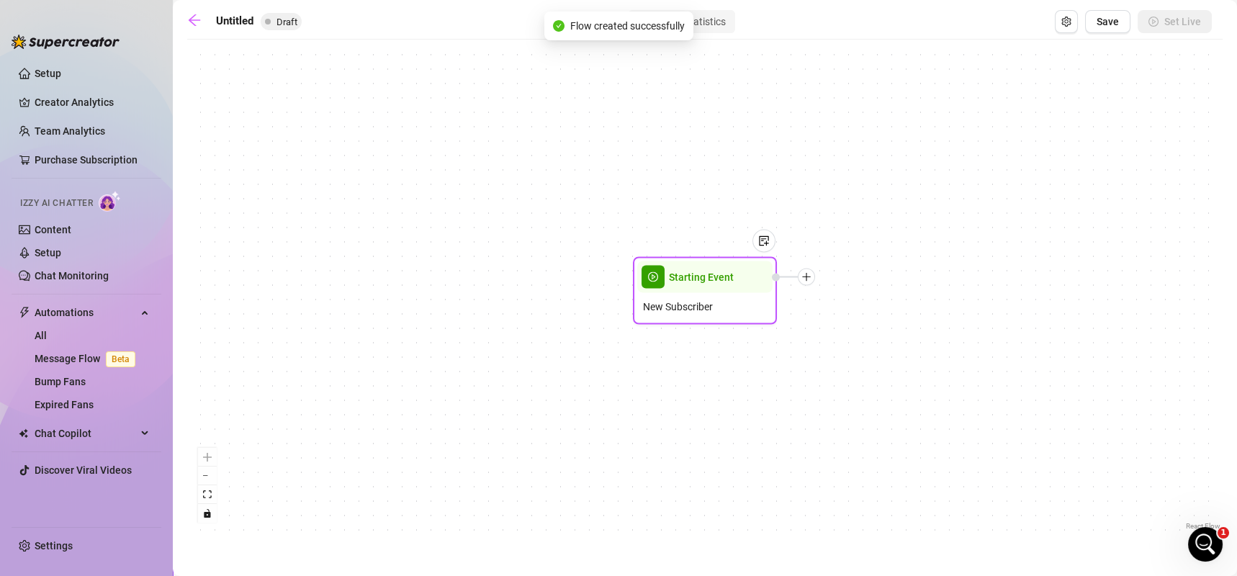
click at [711, 307] on span "New Subscriber" at bounding box center [678, 307] width 70 height 16
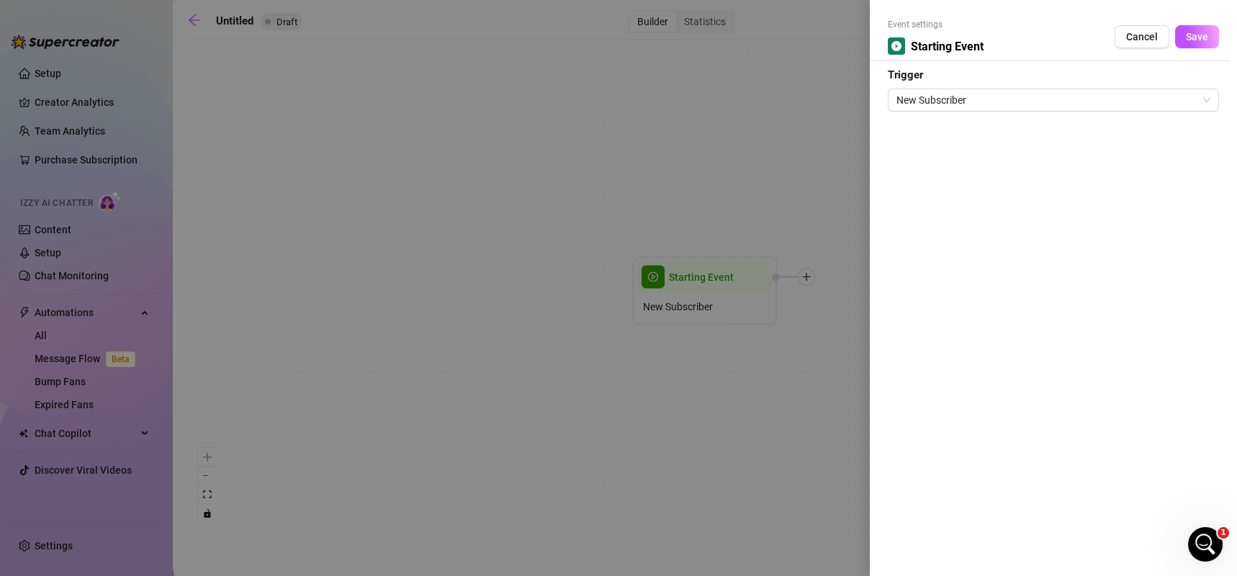
click at [1002, 118] on div "Event settings Starting Event Cancel Save Trigger New Subscriber" at bounding box center [1053, 288] width 367 height 576
click at [1009, 94] on span "New Subscriber" at bounding box center [1054, 100] width 314 height 22
click at [151, 295] on div at bounding box center [618, 288] width 1237 height 576
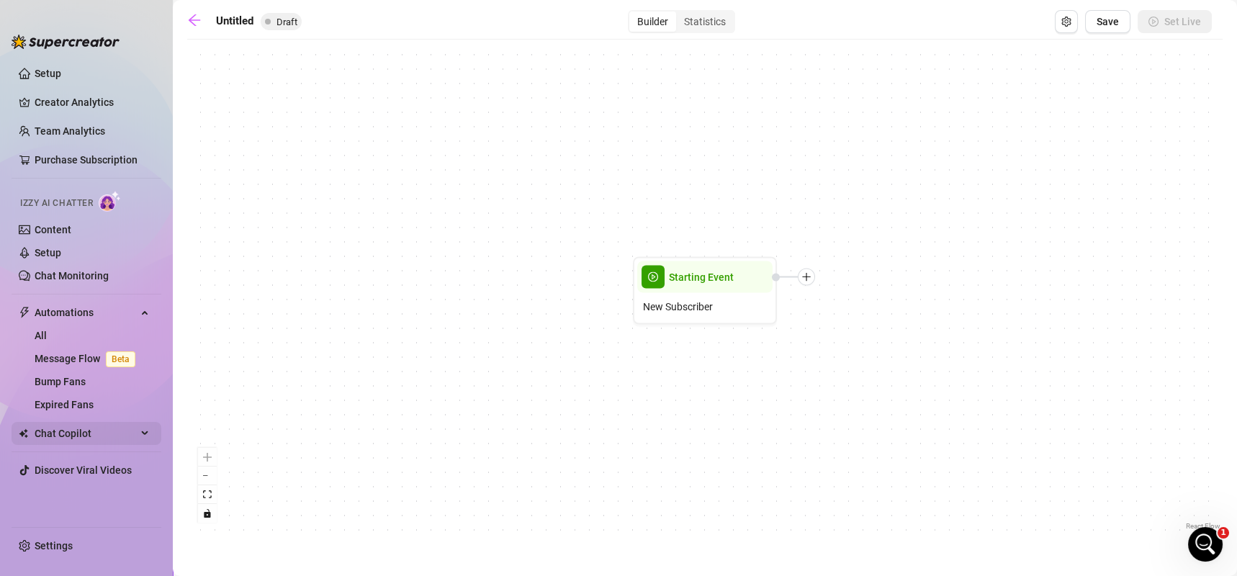
click at [62, 434] on span "Chat Copilot" at bounding box center [86, 433] width 102 height 23
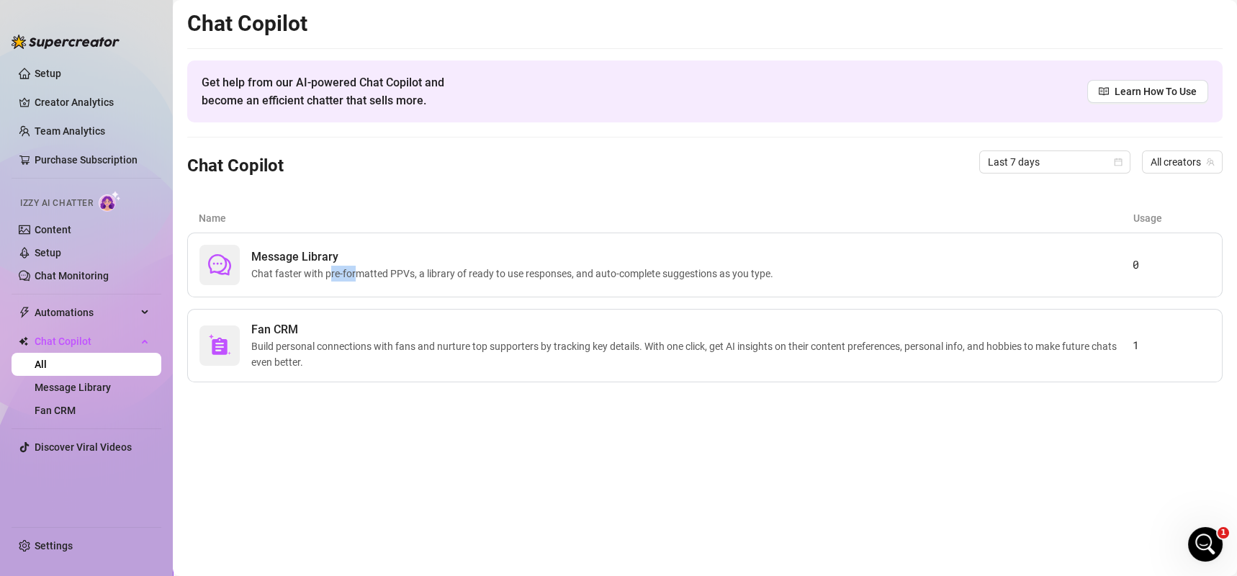
drag, startPoint x: 328, startPoint y: 287, endPoint x: 355, endPoint y: 300, distance: 29.6
click at [355, 300] on div "Message Library Chat faster with pre-formatted PPVs, a library of ready to use …" at bounding box center [705, 308] width 1036 height 150
click at [489, 405] on main "Chat Copilot Get help from our AI-powered Chat Copilot and become an efficient …" at bounding box center [705, 288] width 1064 height 576
click at [682, 361] on span "Build personal connections with fans and nurture top supporters by tracking key…" at bounding box center [691, 354] width 881 height 32
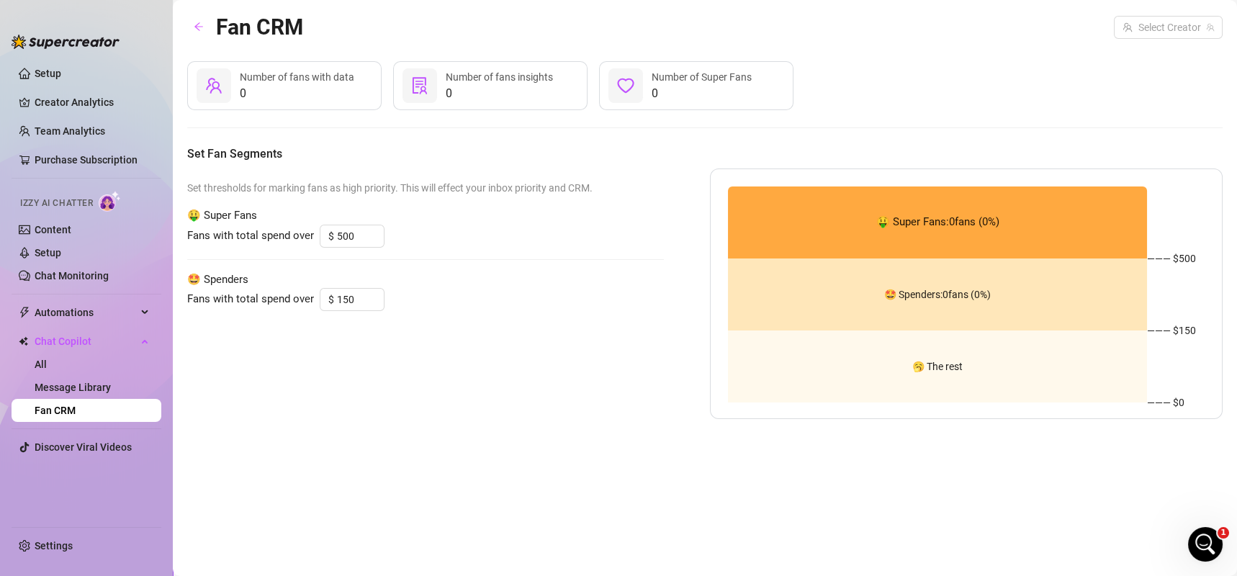
click at [970, 210] on div "🤑 Super Fans: 0 fans ( 0 %)" at bounding box center [937, 223] width 419 height 72
click at [1146, 33] on input "search" at bounding box center [1162, 28] width 78 height 22
click at [1141, 47] on div "[PERSON_NAME] ( brookesthebest )" at bounding box center [1120, 57] width 200 height 24
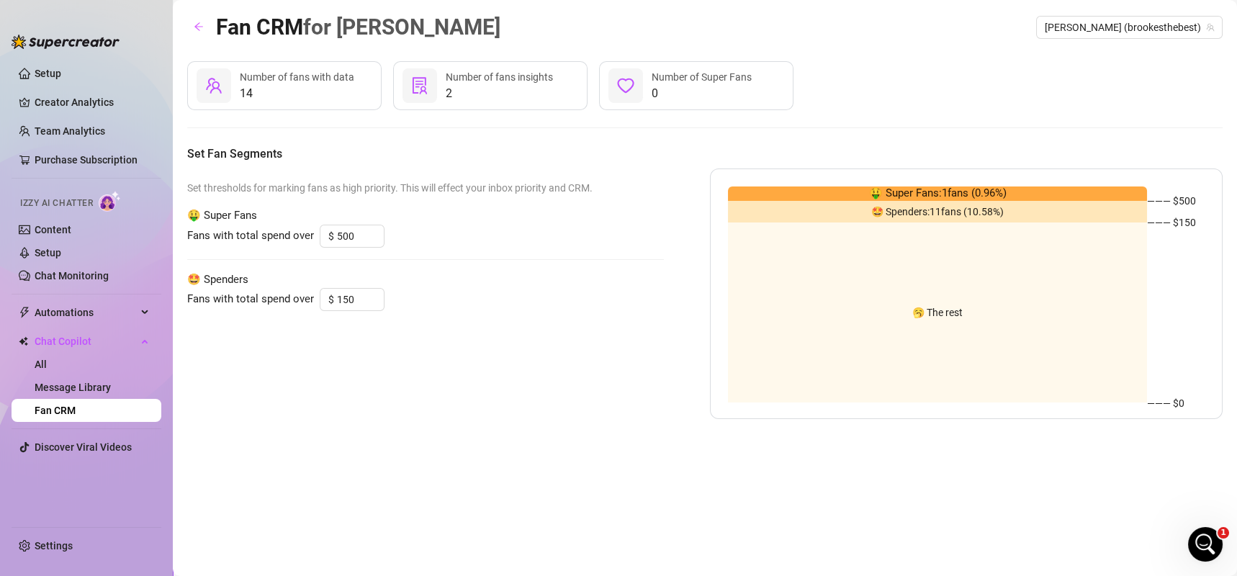
click at [910, 300] on div "🥱 The rest" at bounding box center [937, 313] width 419 height 180
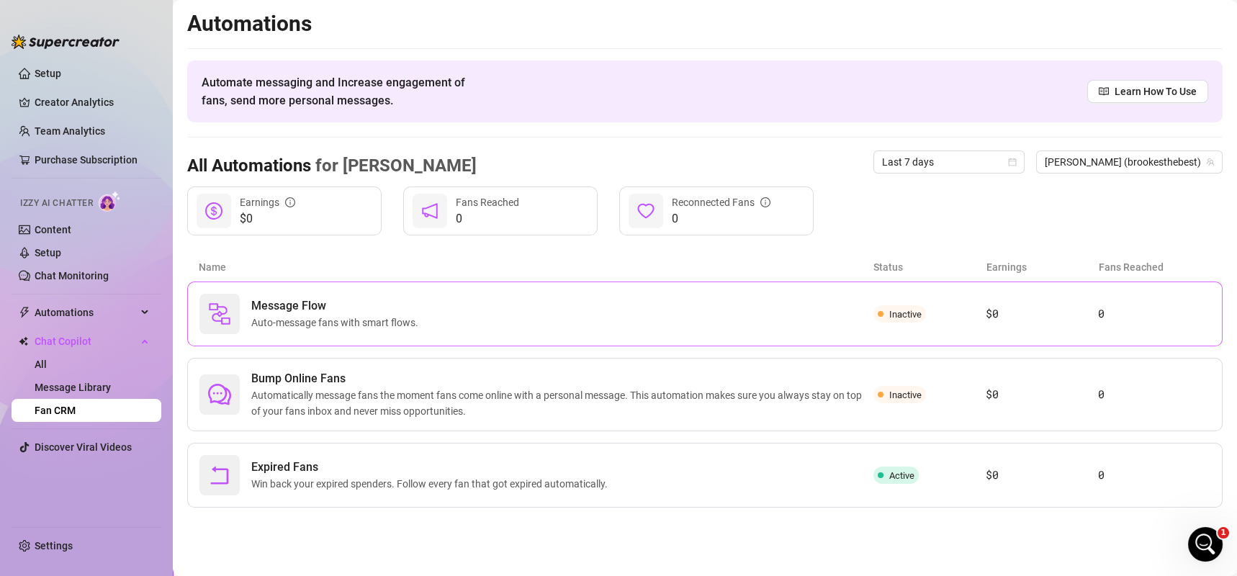
click at [292, 328] on span "Auto-message fans with smart flows." at bounding box center [337, 323] width 173 height 16
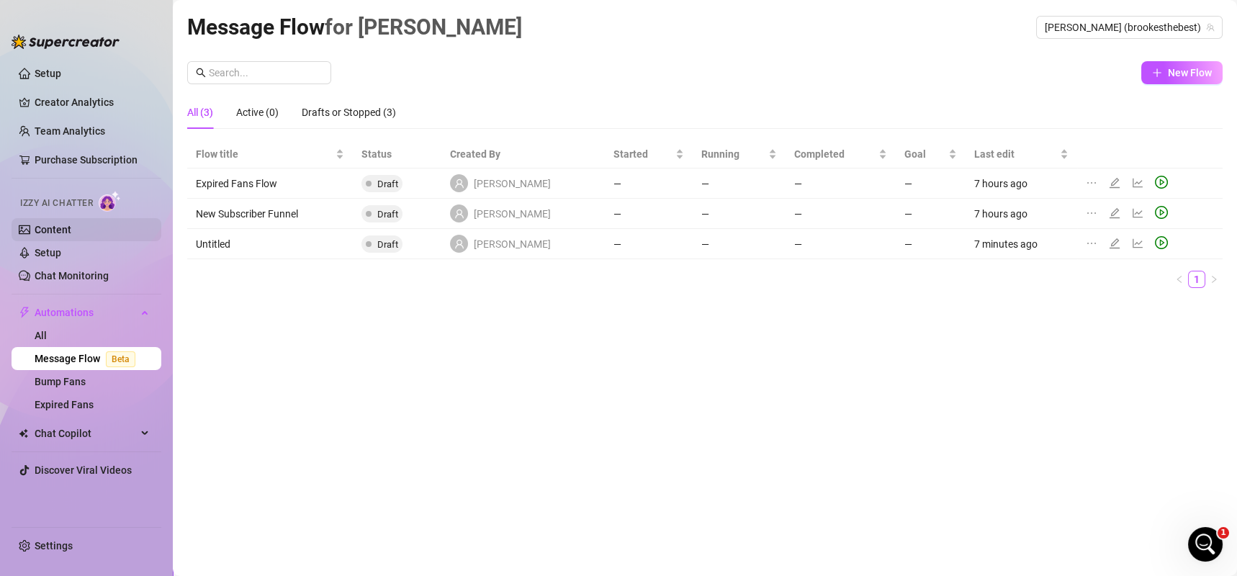
click at [55, 225] on link "Content" at bounding box center [53, 230] width 37 height 12
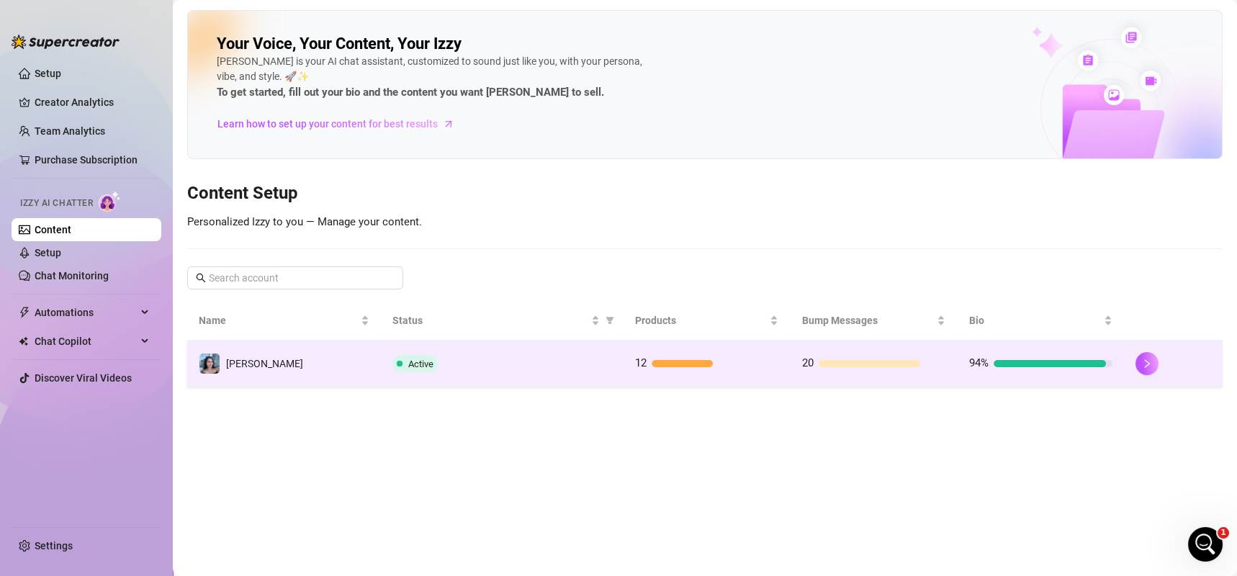
click at [328, 371] on td "[PERSON_NAME]" at bounding box center [284, 364] width 194 height 47
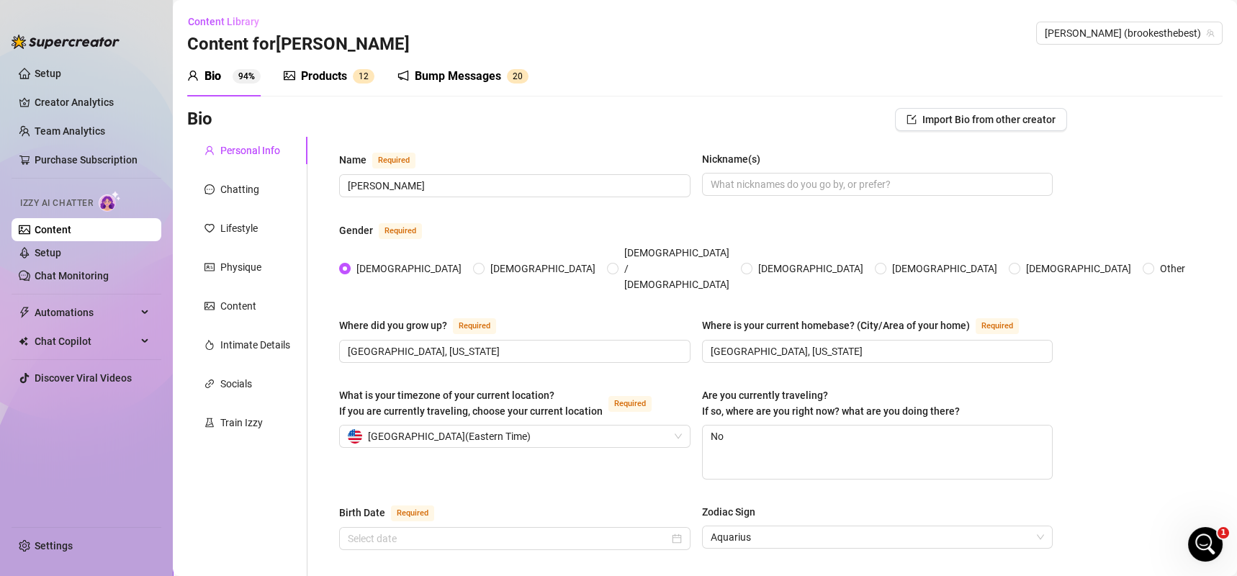
radio input "true"
type input "[DATE]"
click at [308, 75] on div "Products" at bounding box center [324, 76] width 46 height 17
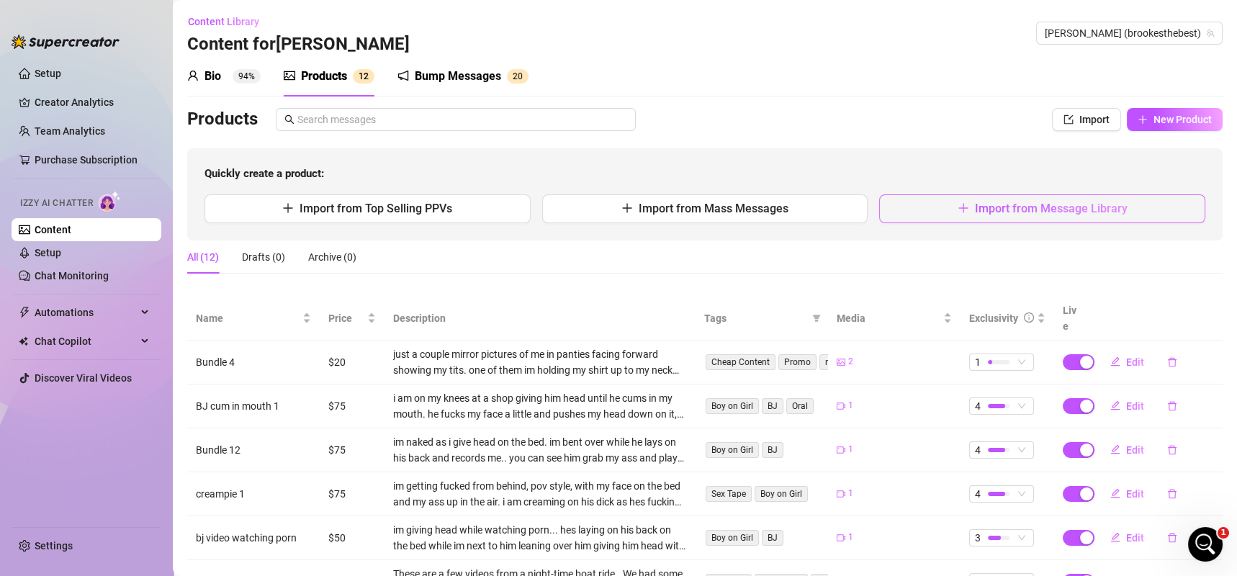
click at [1044, 210] on span "Import from Message Library" at bounding box center [1051, 209] width 153 height 14
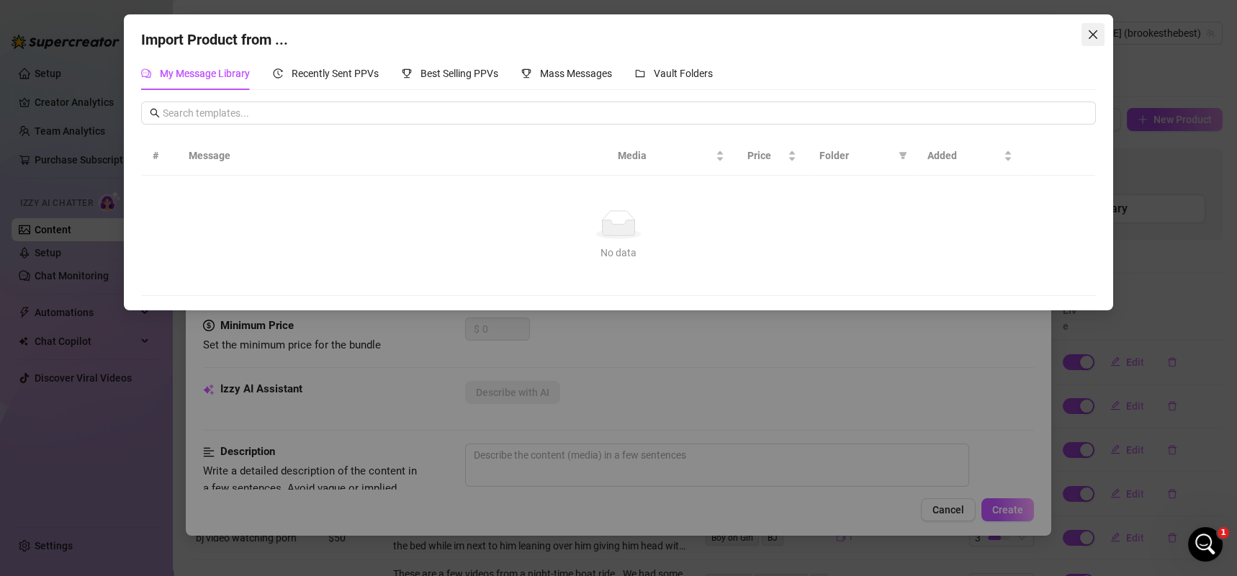
click at [1089, 32] on icon "close" at bounding box center [1093, 35] width 12 height 12
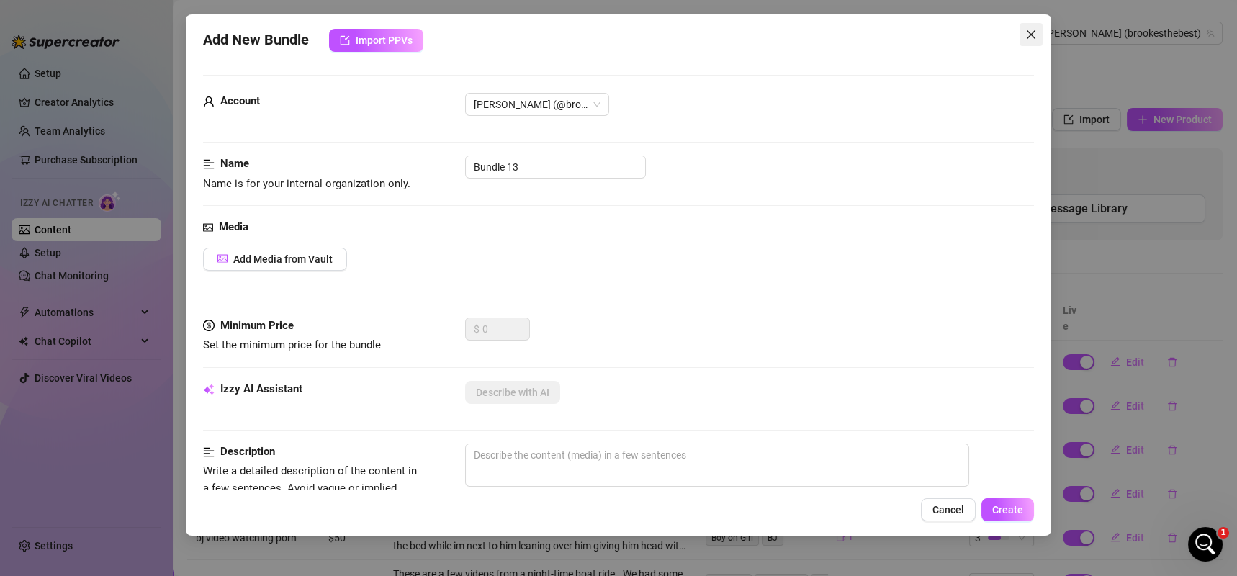
click at [1023, 32] on span "Close" at bounding box center [1031, 35] width 23 height 12
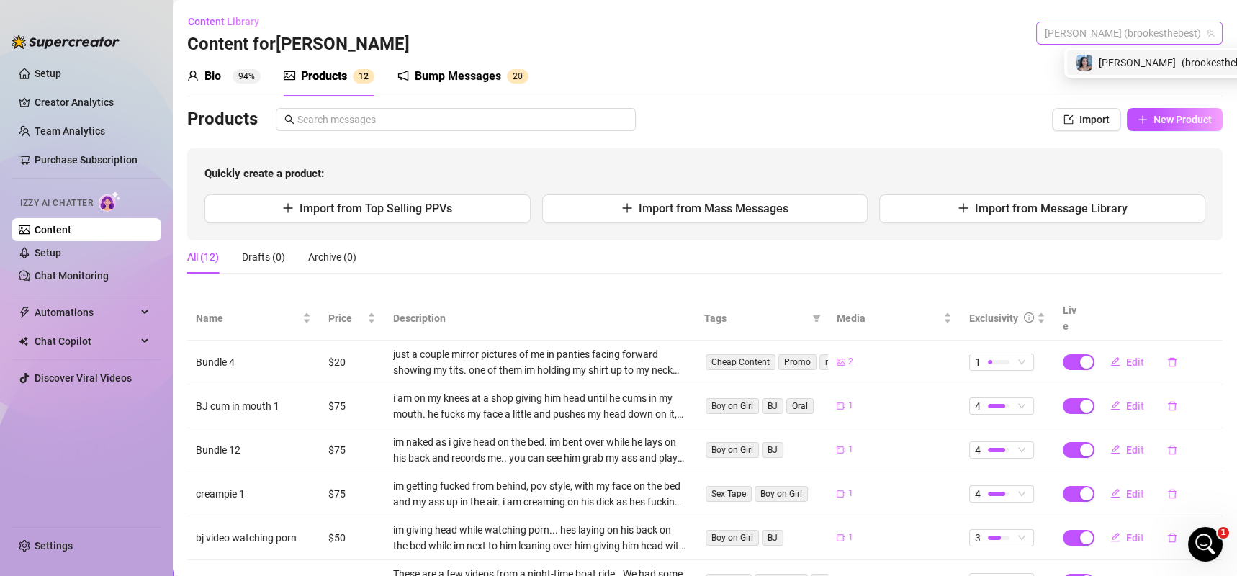
click at [1087, 35] on span "[PERSON_NAME] (brookesthebest)" at bounding box center [1129, 33] width 169 height 22
click at [1084, 58] on img at bounding box center [1085, 63] width 16 height 16
click at [1079, 124] on span "Import" at bounding box center [1094, 120] width 30 height 12
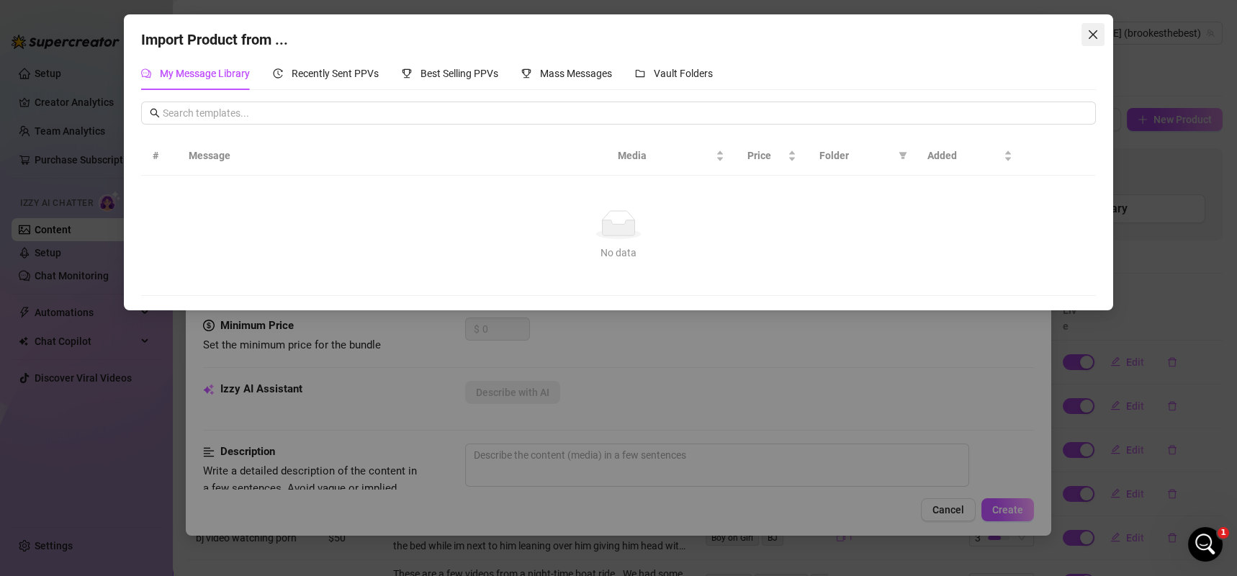
click at [1090, 42] on button "Close" at bounding box center [1093, 34] width 23 height 23
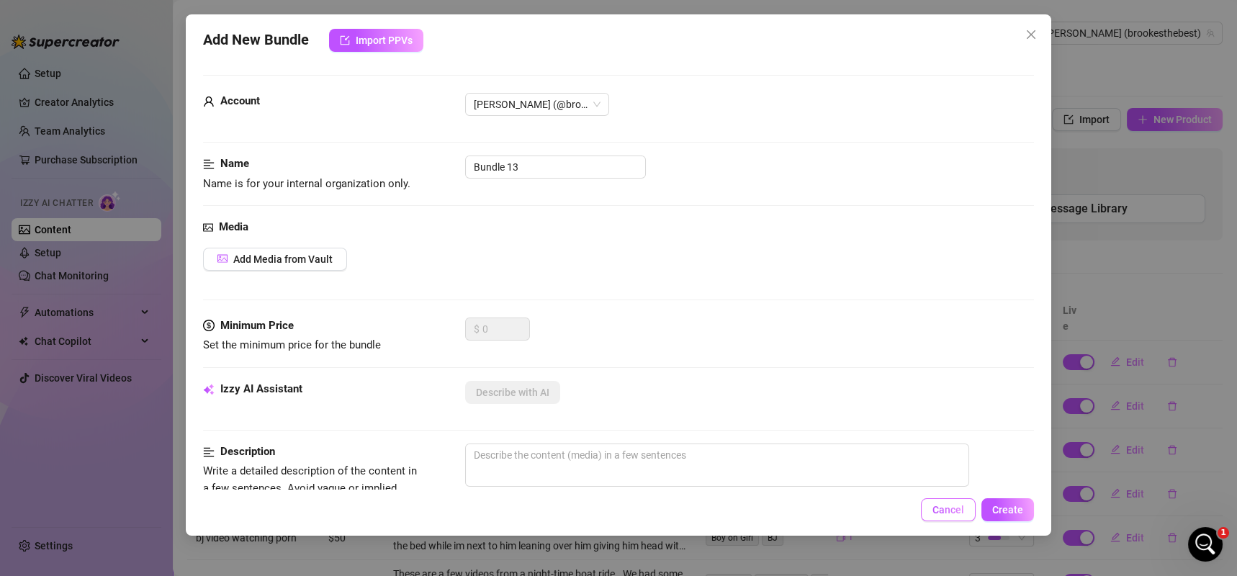
click at [959, 512] on span "Cancel" at bounding box center [949, 510] width 32 height 12
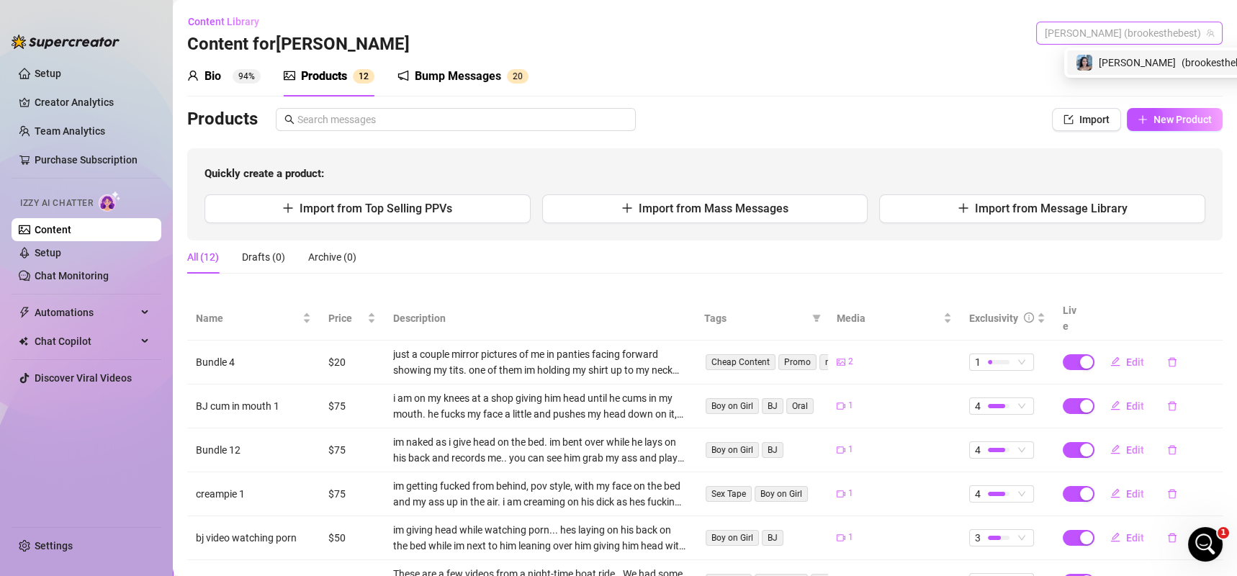
click at [1101, 31] on span "[PERSON_NAME] (brookesthebest)" at bounding box center [1129, 33] width 169 height 22
click at [1064, 119] on icon "import" at bounding box center [1069, 120] width 10 height 10
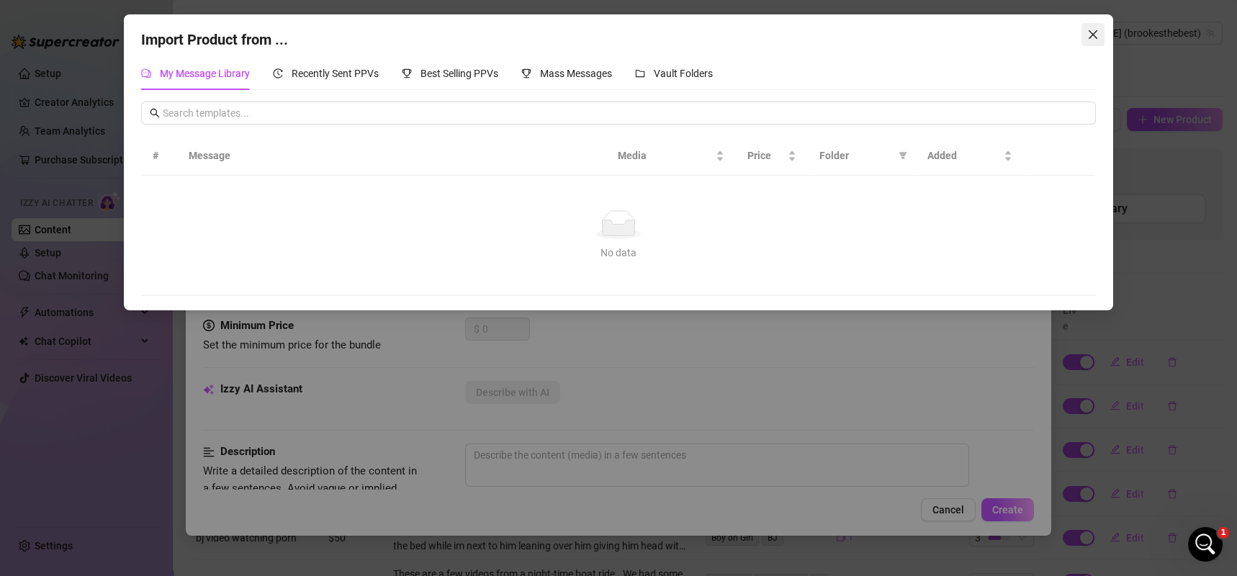
click at [1095, 33] on icon "close" at bounding box center [1093, 34] width 9 height 9
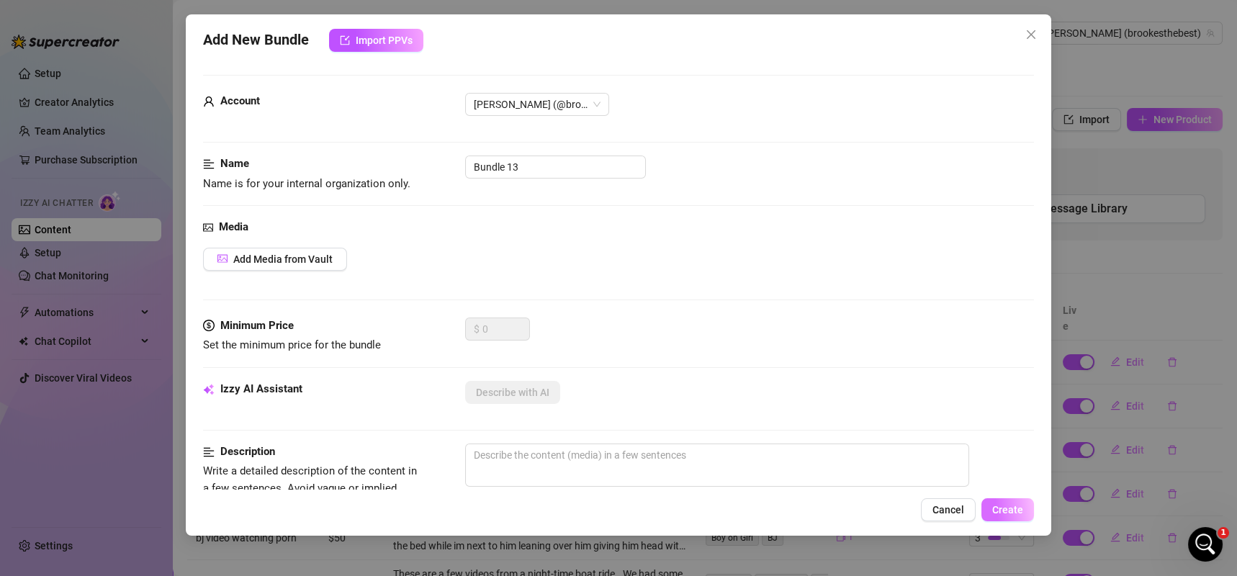
click at [1008, 500] on button "Create" at bounding box center [1008, 509] width 53 height 23
click at [1011, 518] on button "Create" at bounding box center [1008, 509] width 53 height 23
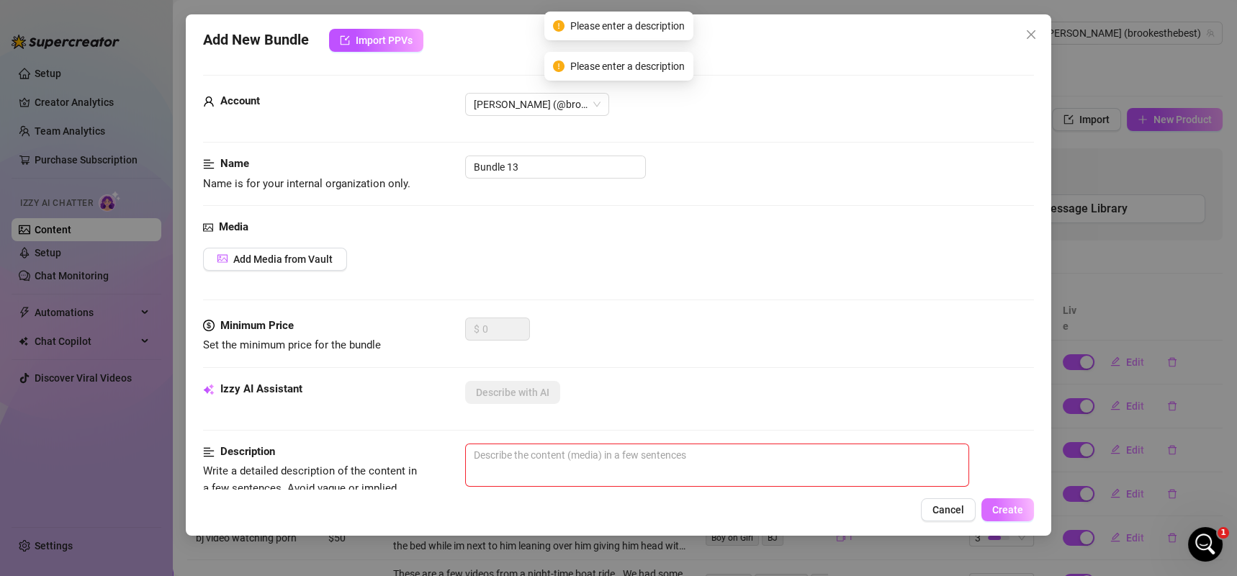
click at [1011, 518] on button "Create" at bounding box center [1008, 509] width 53 height 23
click at [989, 501] on button "Create" at bounding box center [1008, 509] width 53 height 23
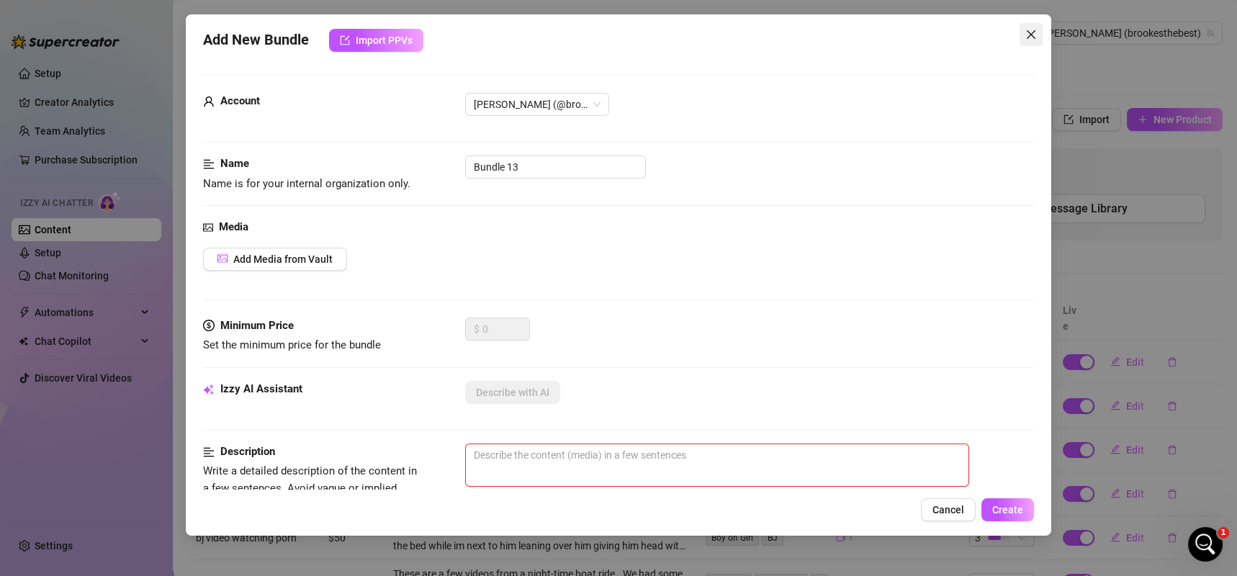
click at [1032, 31] on icon "close" at bounding box center [1031, 35] width 12 height 12
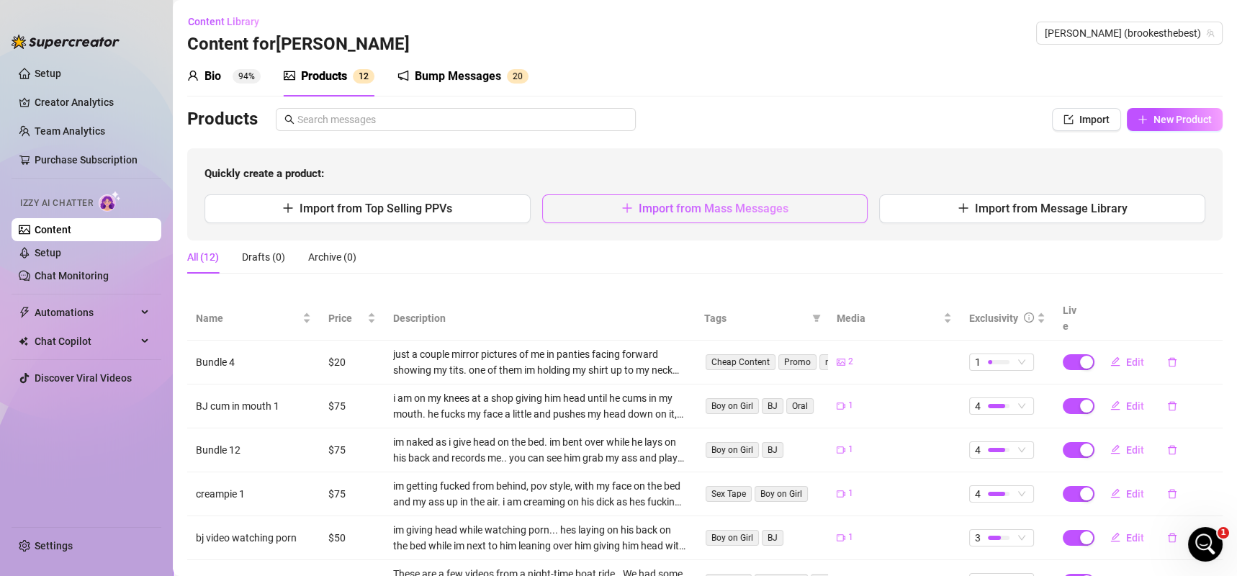
click at [675, 197] on button "Import from Mass Messages" at bounding box center [705, 208] width 326 height 29
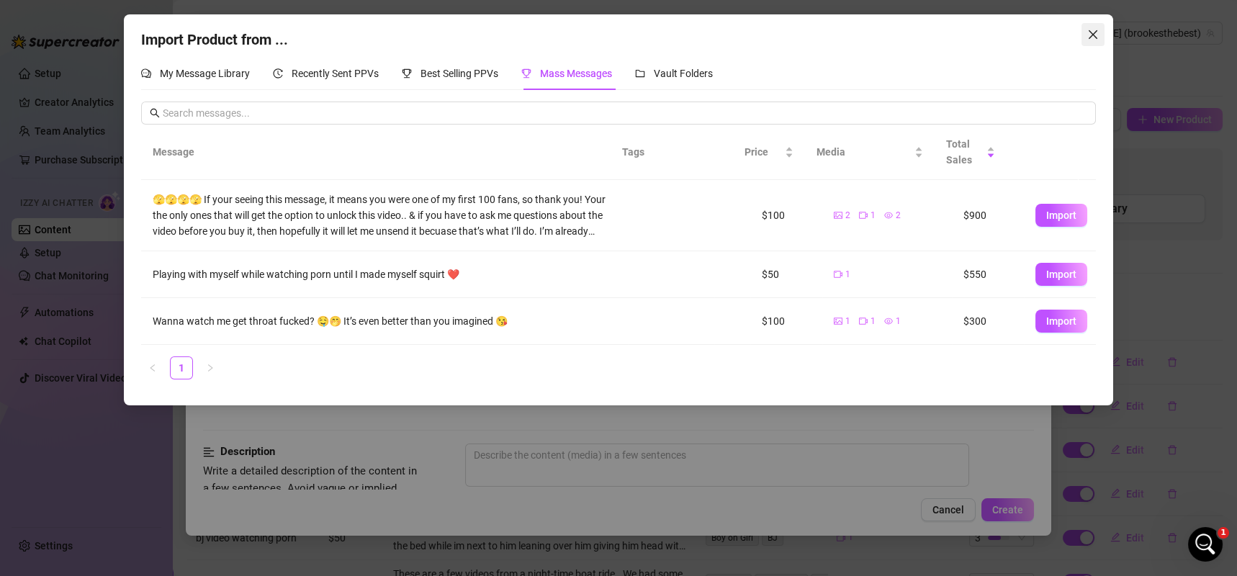
click at [1090, 29] on icon "close" at bounding box center [1093, 35] width 12 height 12
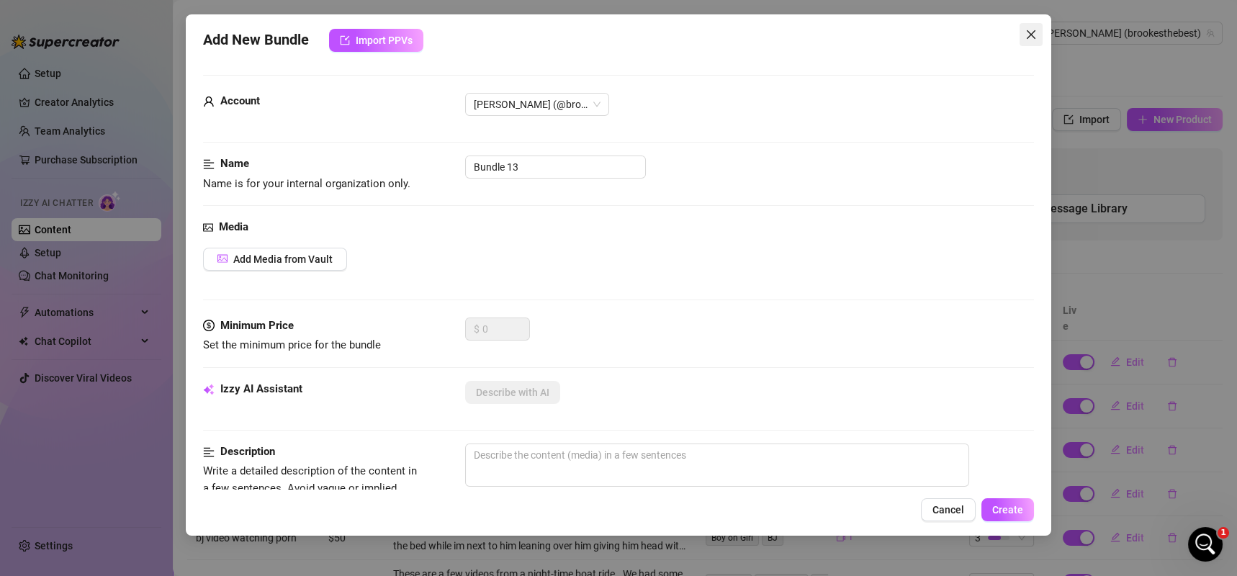
click at [1035, 36] on icon "close" at bounding box center [1031, 35] width 12 height 12
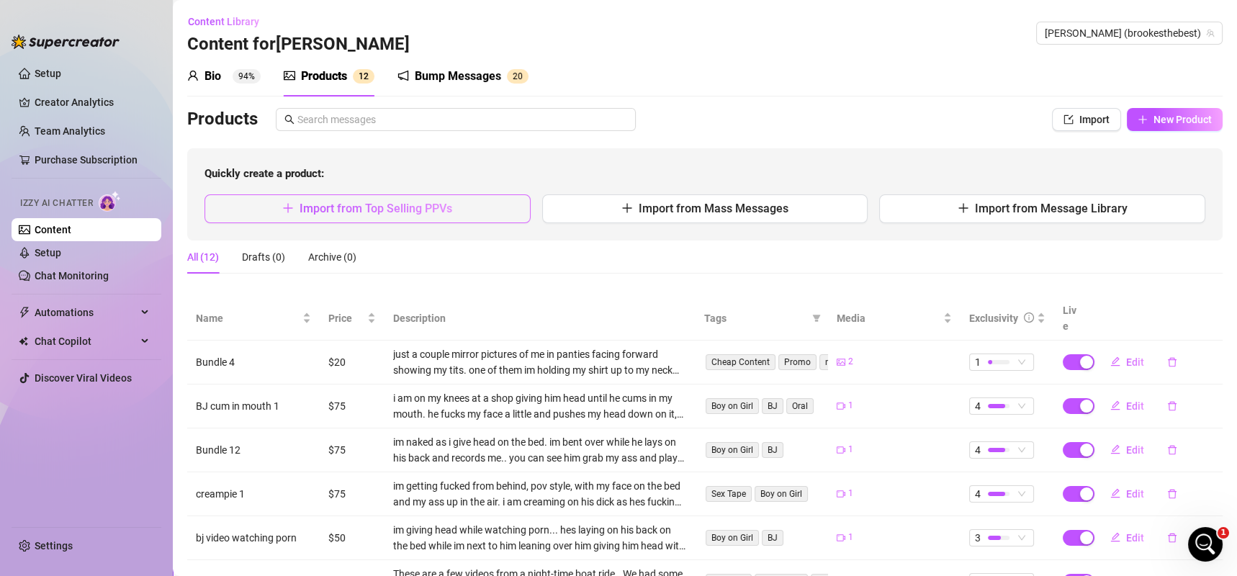
click at [354, 211] on span "Import from Top Selling PPVs" at bounding box center [376, 209] width 153 height 14
type textarea "Type your message here..."
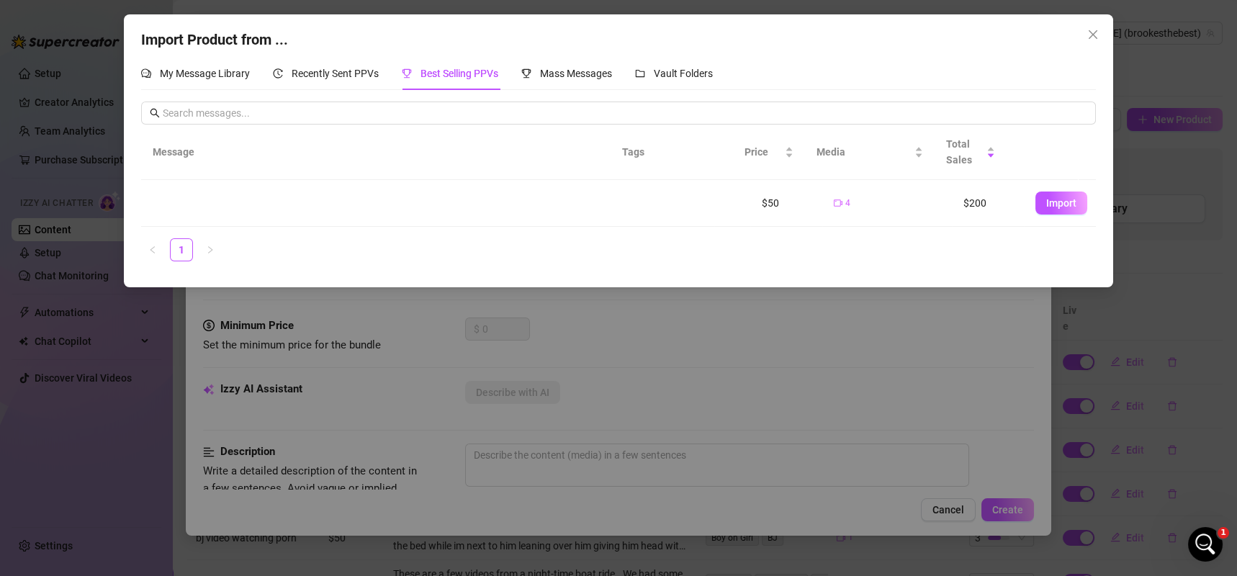
click at [1091, 35] on icon "close" at bounding box center [1093, 35] width 12 height 12
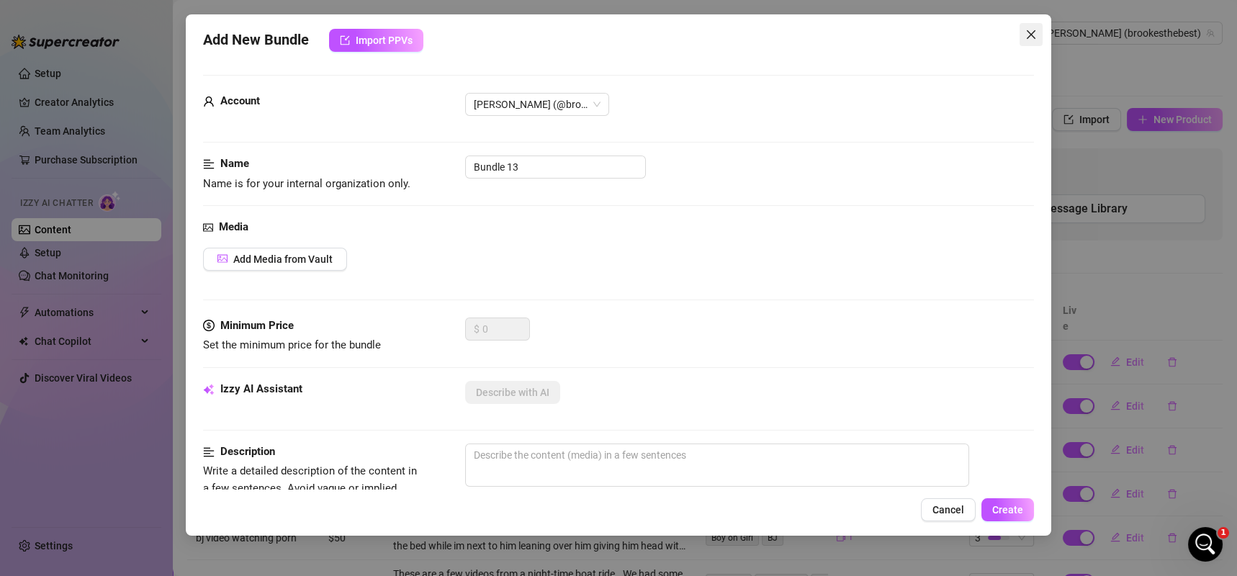
click at [1025, 42] on button "Close" at bounding box center [1031, 34] width 23 height 23
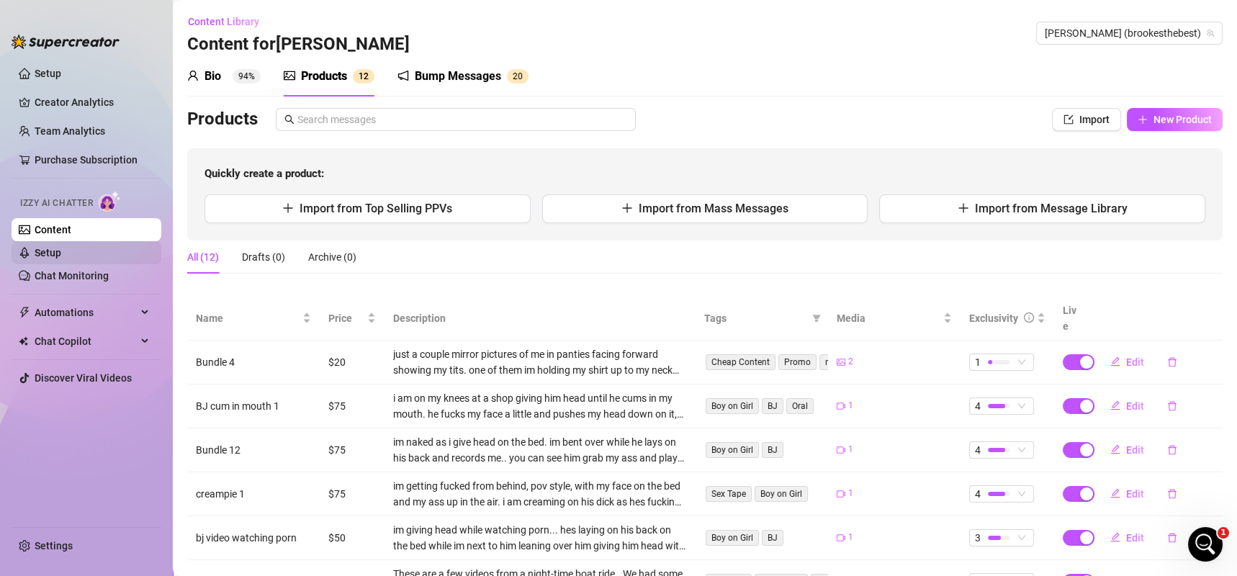
click at [56, 251] on link "Setup" at bounding box center [48, 253] width 27 height 12
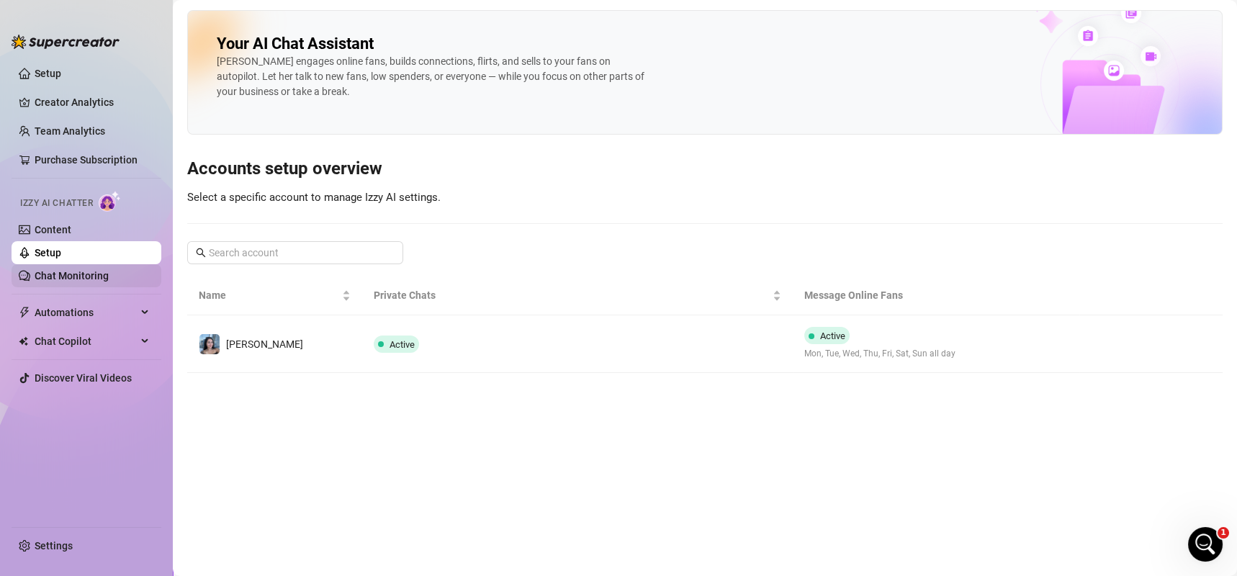
click at [78, 274] on link "Chat Monitoring" at bounding box center [72, 276] width 74 height 12
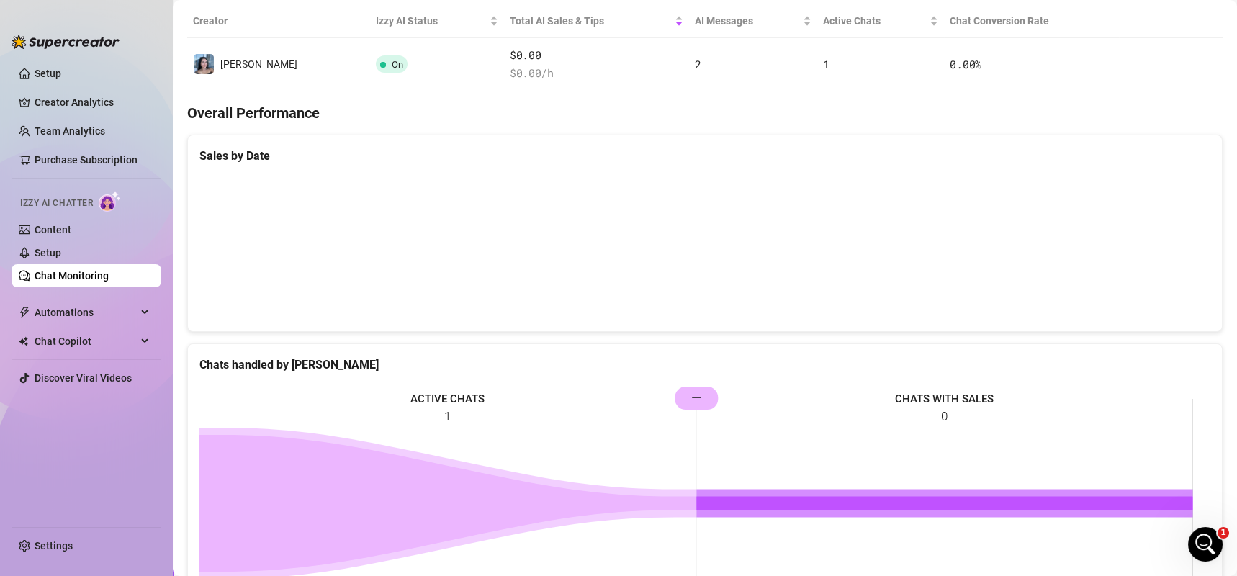
scroll to position [657, 0]
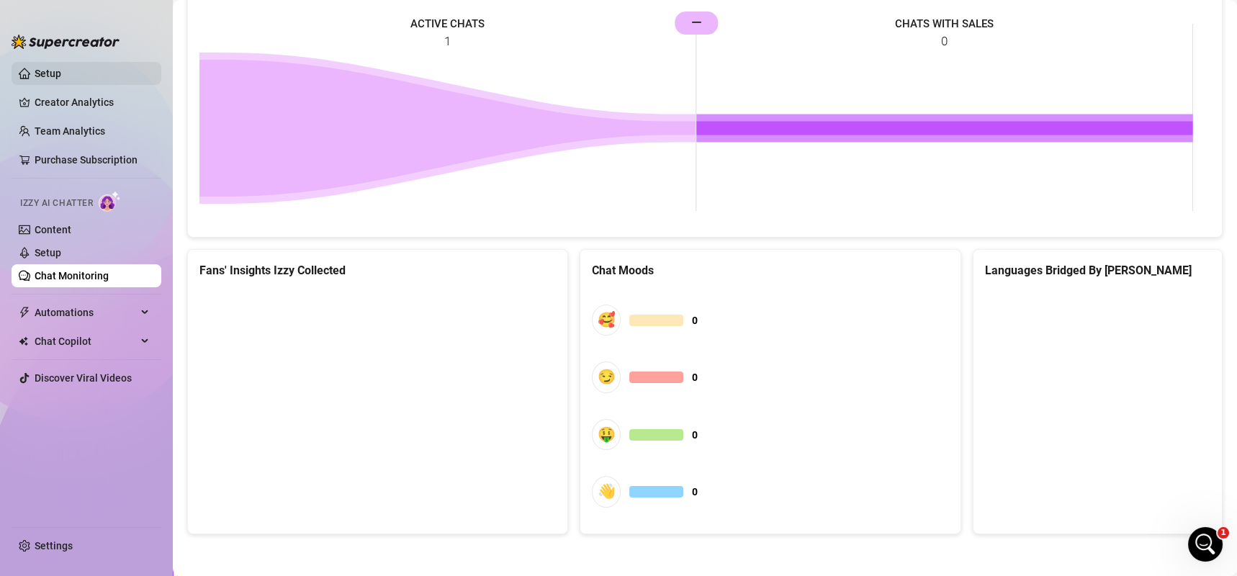
click at [42, 68] on link "Setup" at bounding box center [48, 74] width 27 height 12
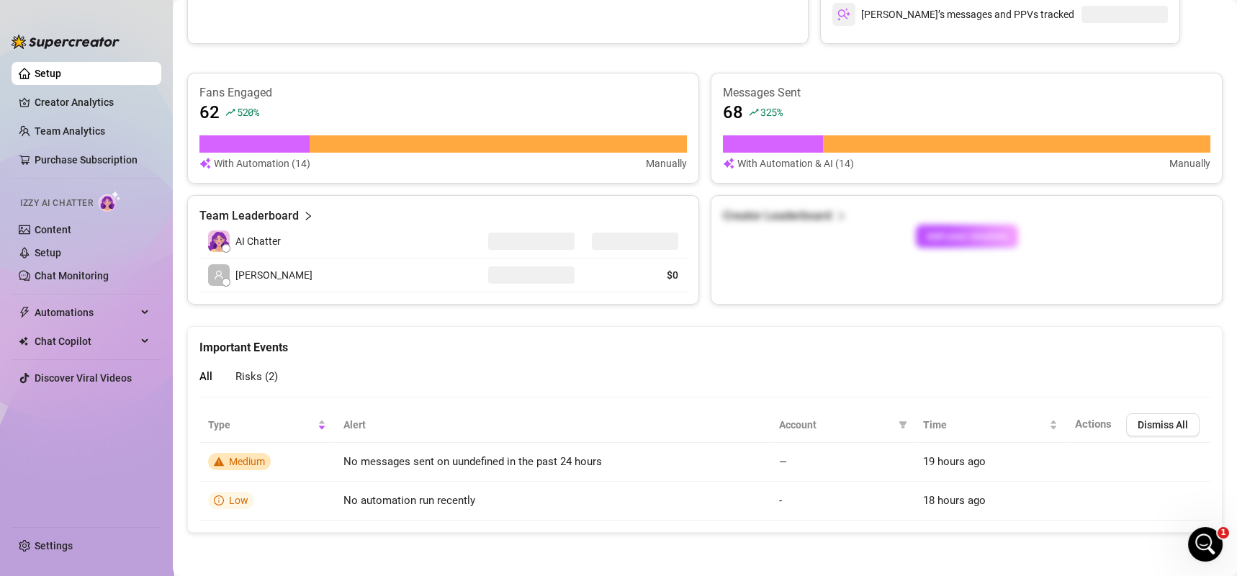
scroll to position [431, 0]
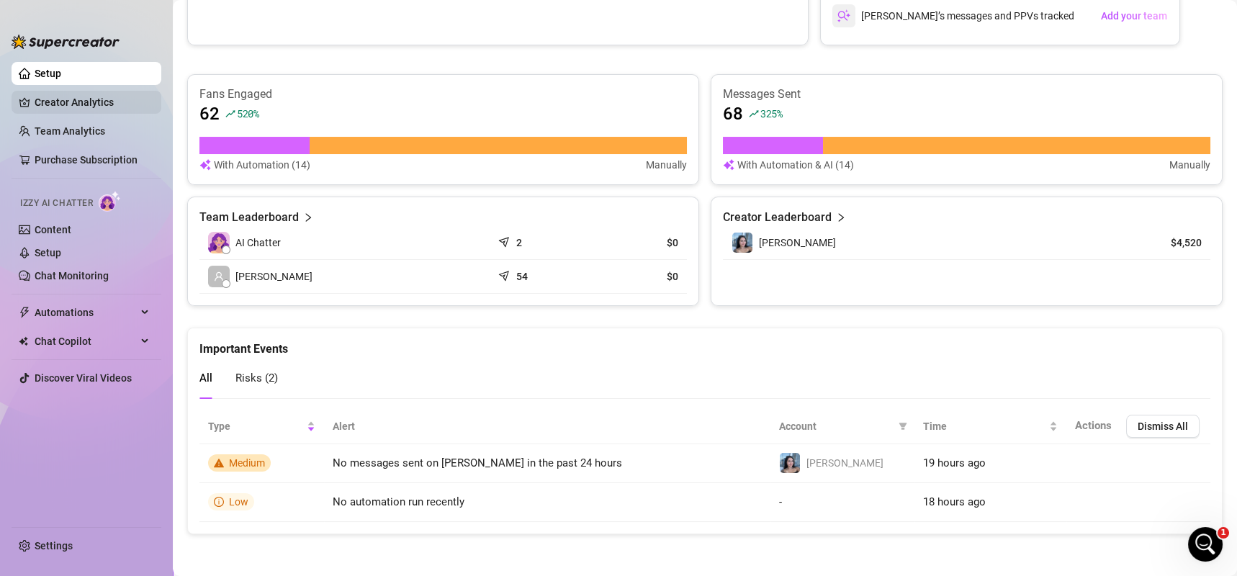
click at [73, 96] on link "Creator Analytics" at bounding box center [92, 102] width 115 height 23
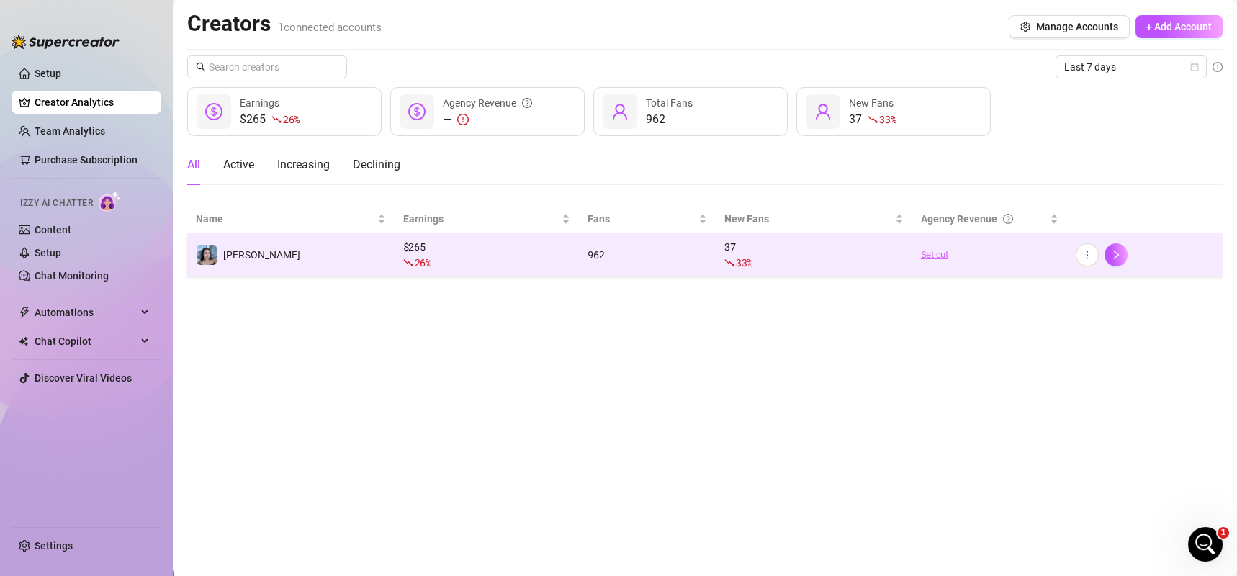
click at [950, 252] on link "Set cut" at bounding box center [990, 255] width 138 height 14
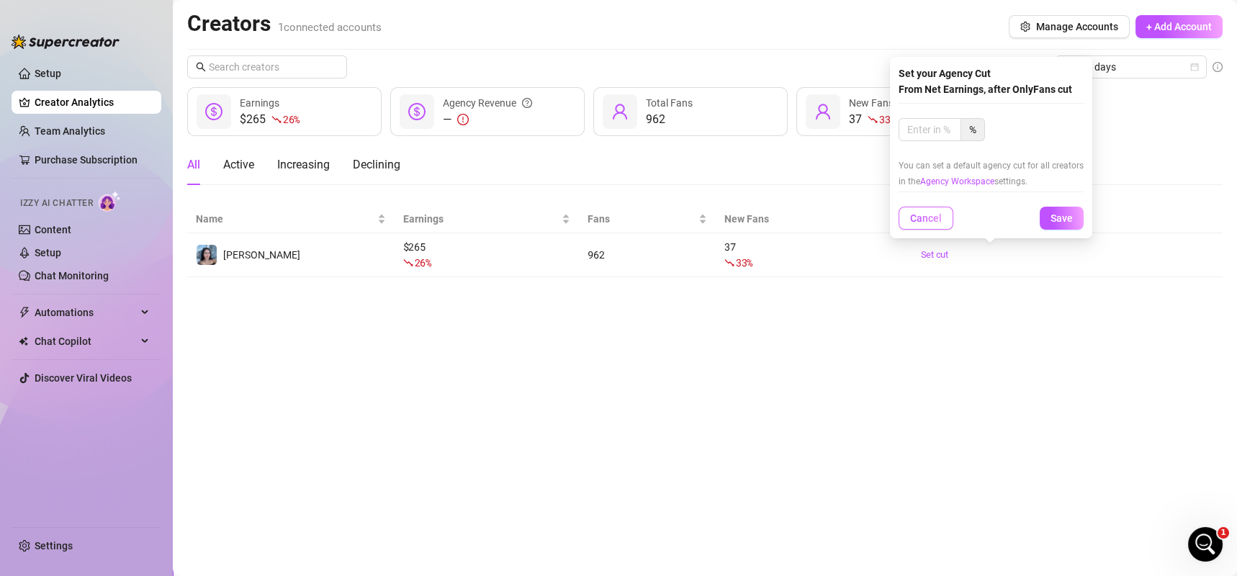
click at [912, 227] on button "Cancel" at bounding box center [926, 218] width 55 height 23
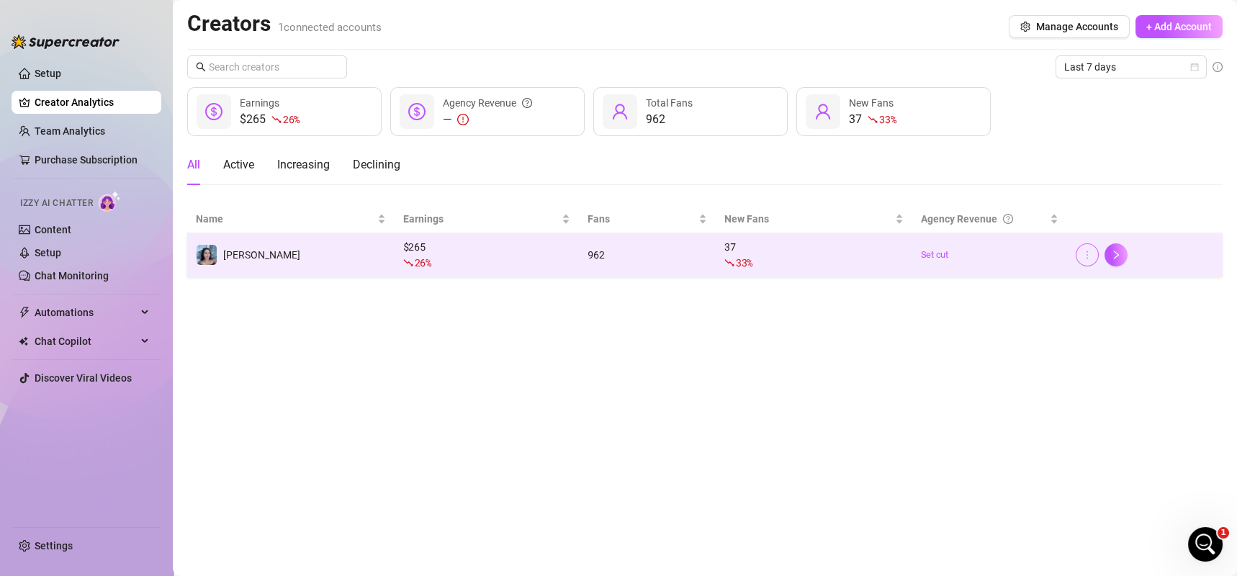
click at [1085, 253] on icon "more" at bounding box center [1087, 255] width 10 height 10
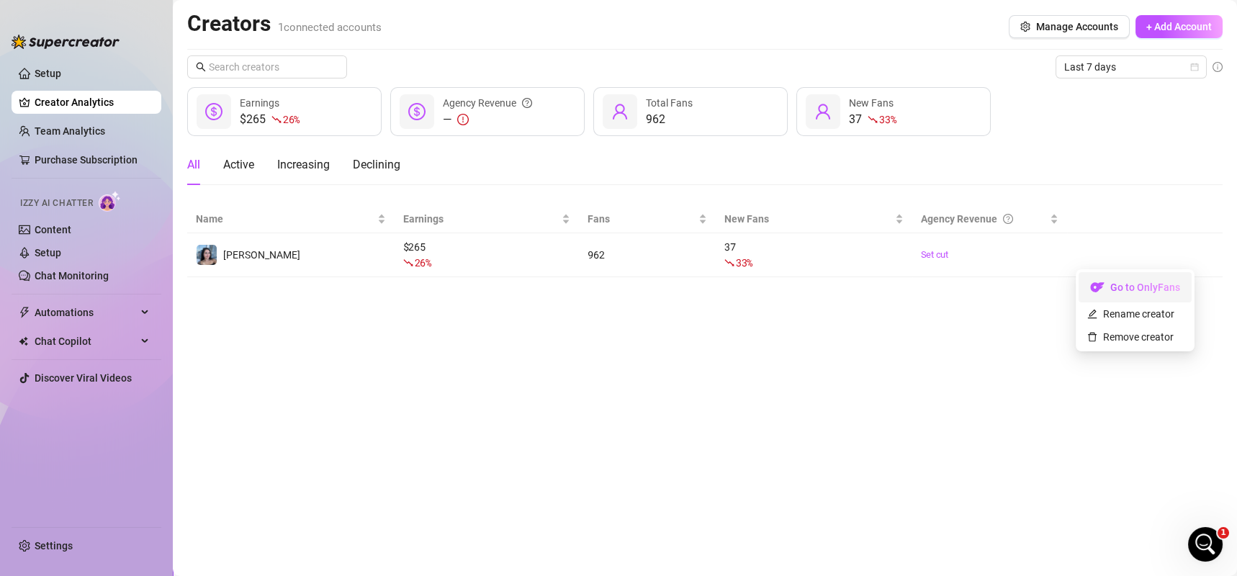
click at [1126, 288] on link "Go to OnlyFans" at bounding box center [1135, 291] width 113 height 12
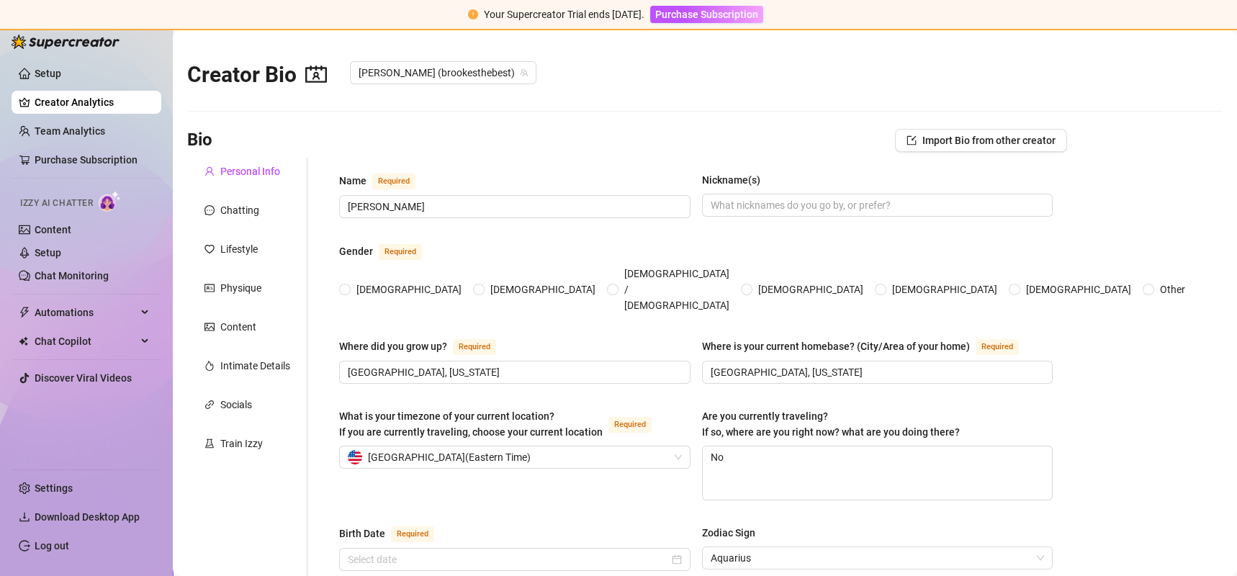
radio input "true"
type input "[DATE]"
